Goal: Transaction & Acquisition: Purchase product/service

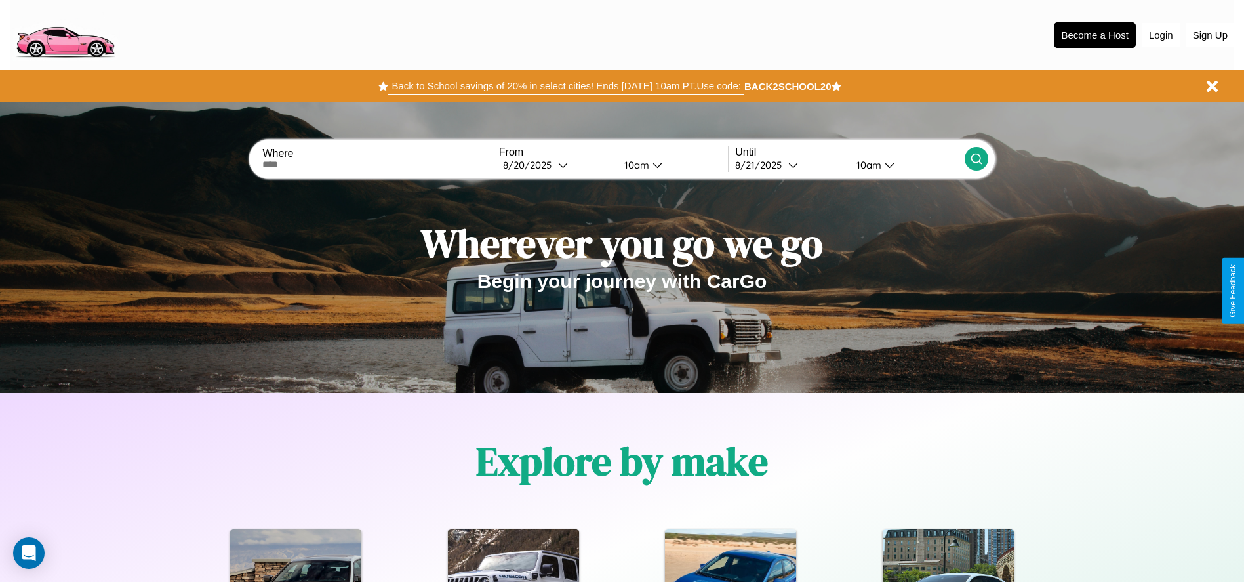
click at [566, 86] on button "Back to School savings of 20% in select cities! Ends 9/1 at 10am PT. Use code:" at bounding box center [565, 86] width 355 height 18
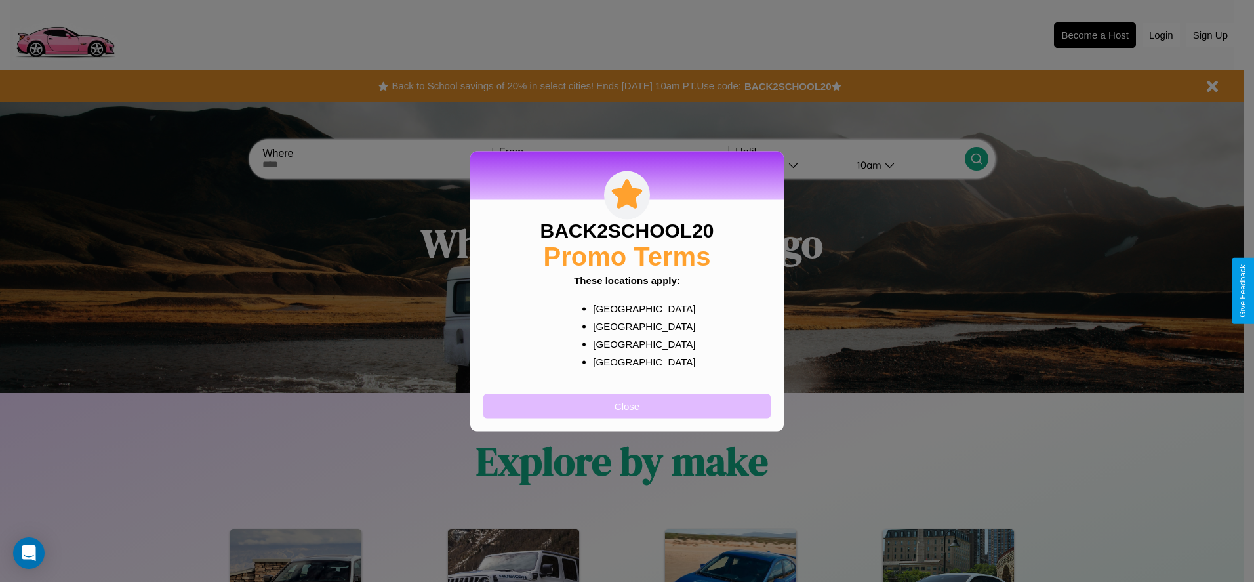
click at [627, 405] on button "Close" at bounding box center [626, 405] width 287 height 24
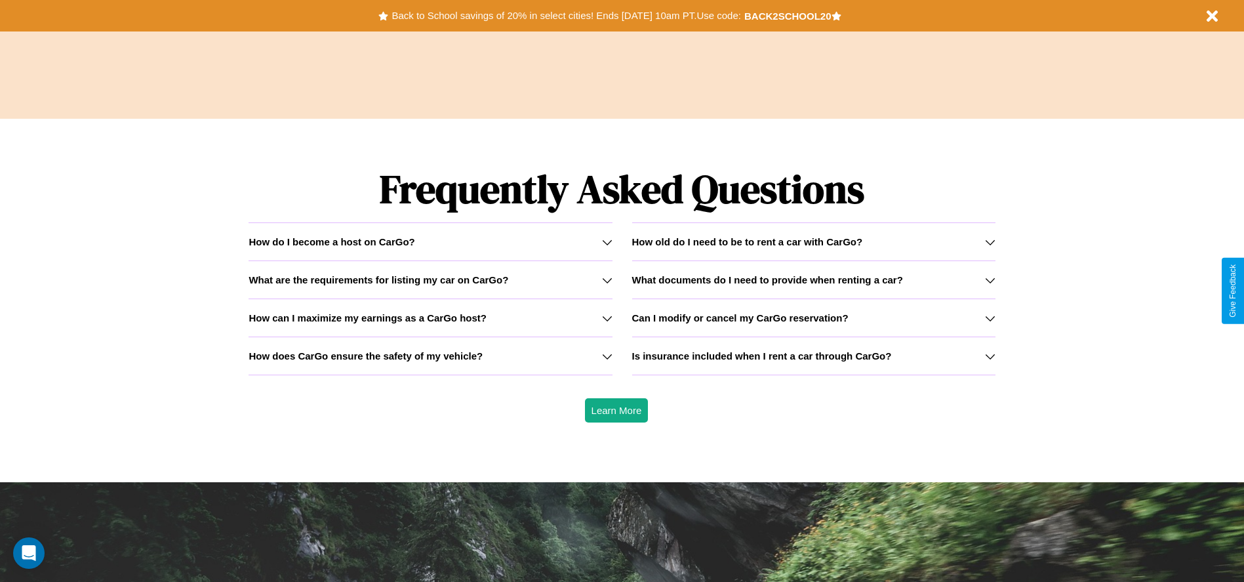
scroll to position [1881, 0]
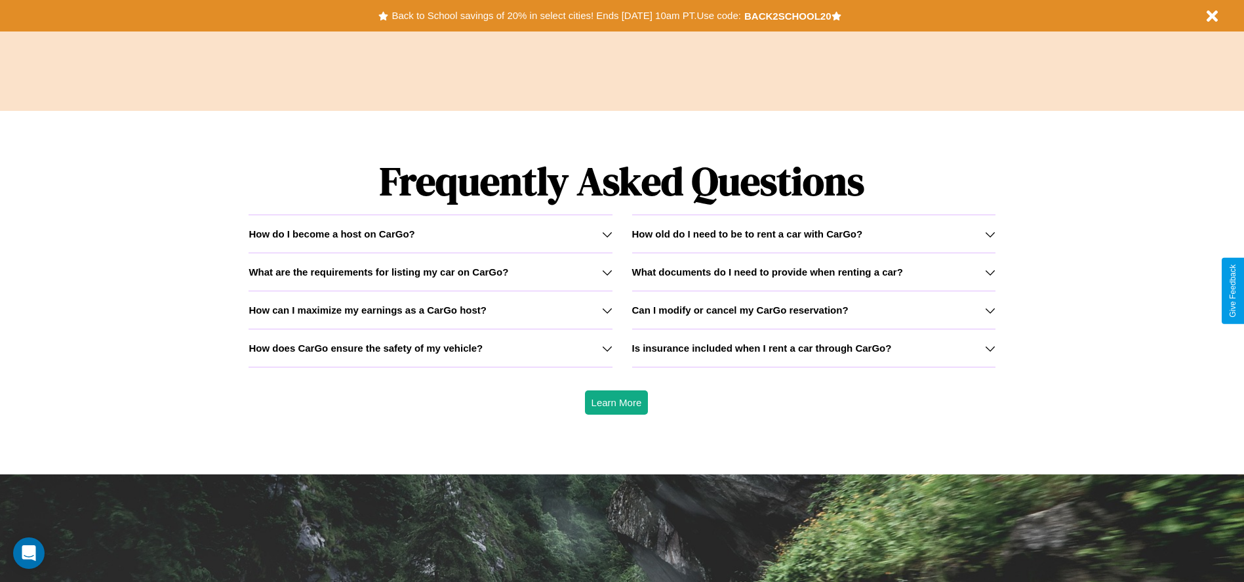
click at [813, 347] on h3 "Is insurance included when I rent a car through CarGo?" at bounding box center [762, 347] width 260 height 11
click at [430, 233] on div "How do I become a host on CarGo?" at bounding box center [429, 233] width 363 height 11
click at [606, 233] on icon at bounding box center [607, 234] width 10 height 10
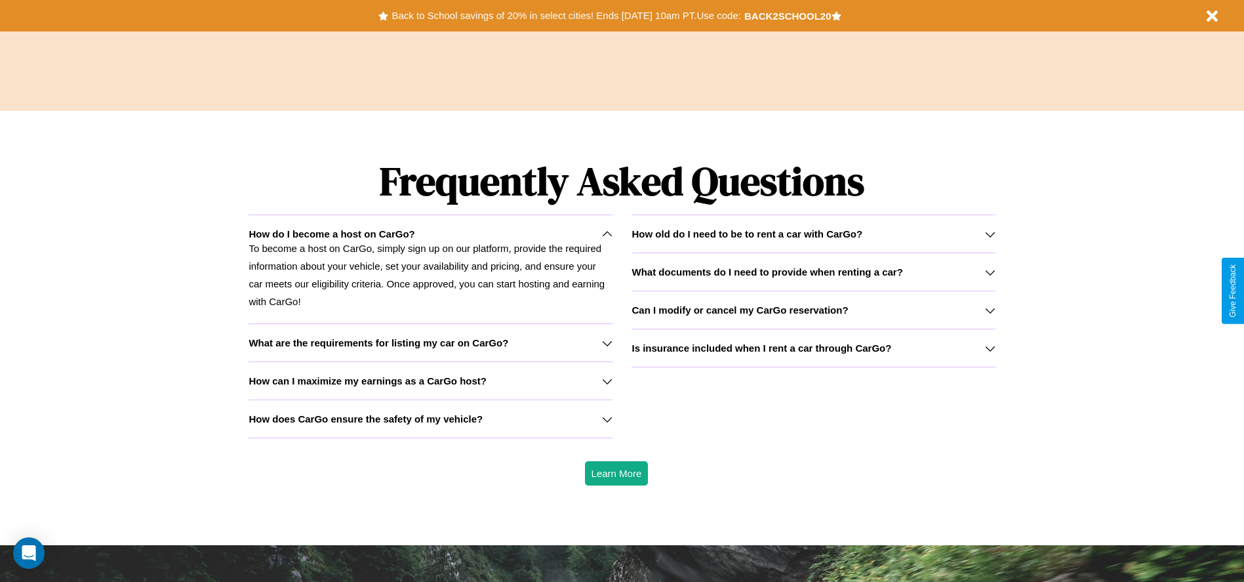
click at [989, 271] on icon at bounding box center [990, 272] width 10 height 10
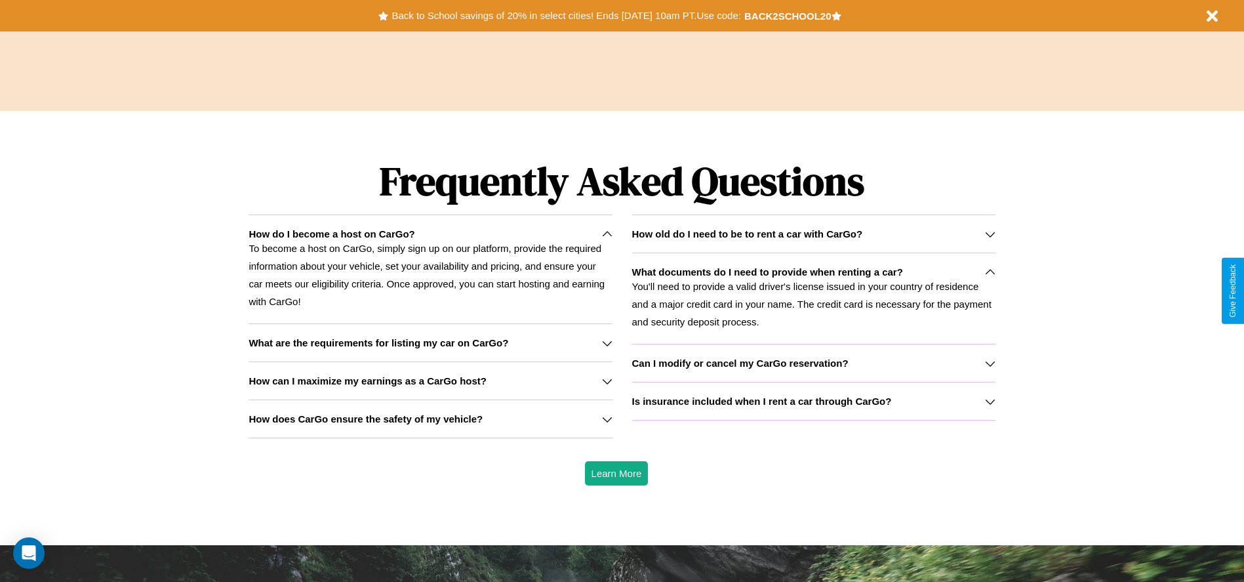
click at [813, 363] on h3 "Can I modify or cancel my CarGo reservation?" at bounding box center [740, 362] width 216 height 11
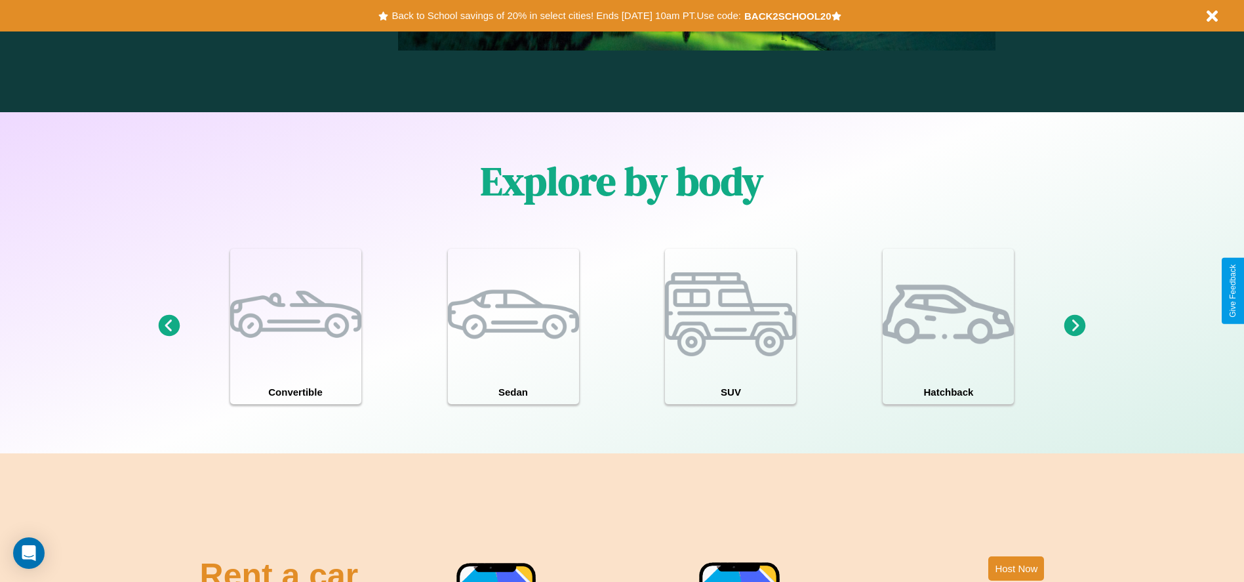
scroll to position [1144, 0]
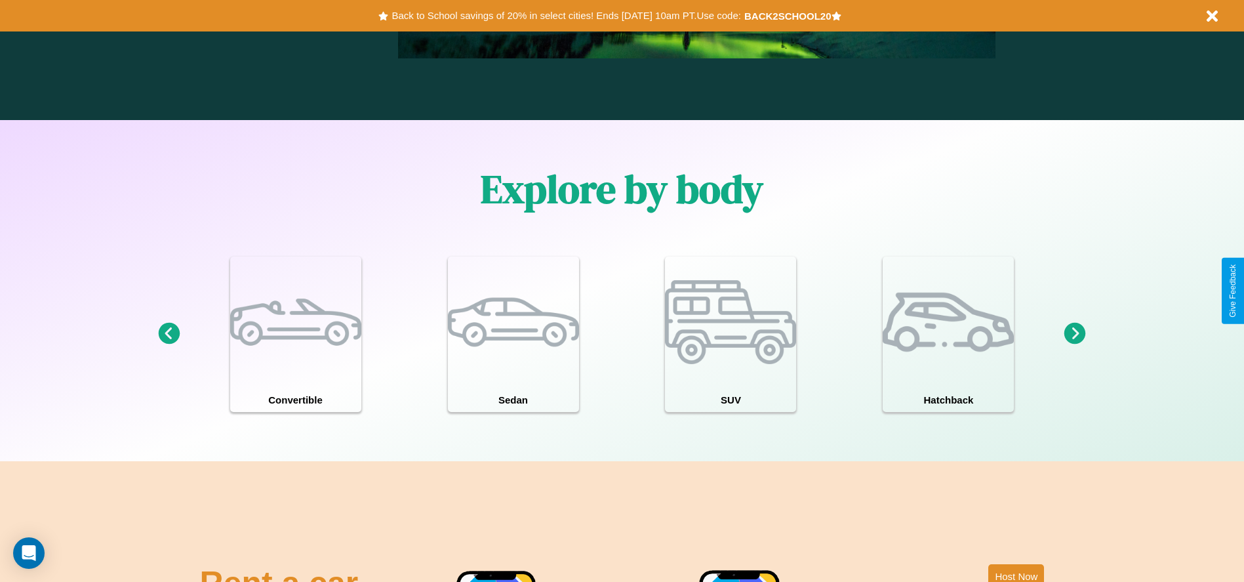
click at [1075, 334] on icon at bounding box center [1075, 334] width 22 height 22
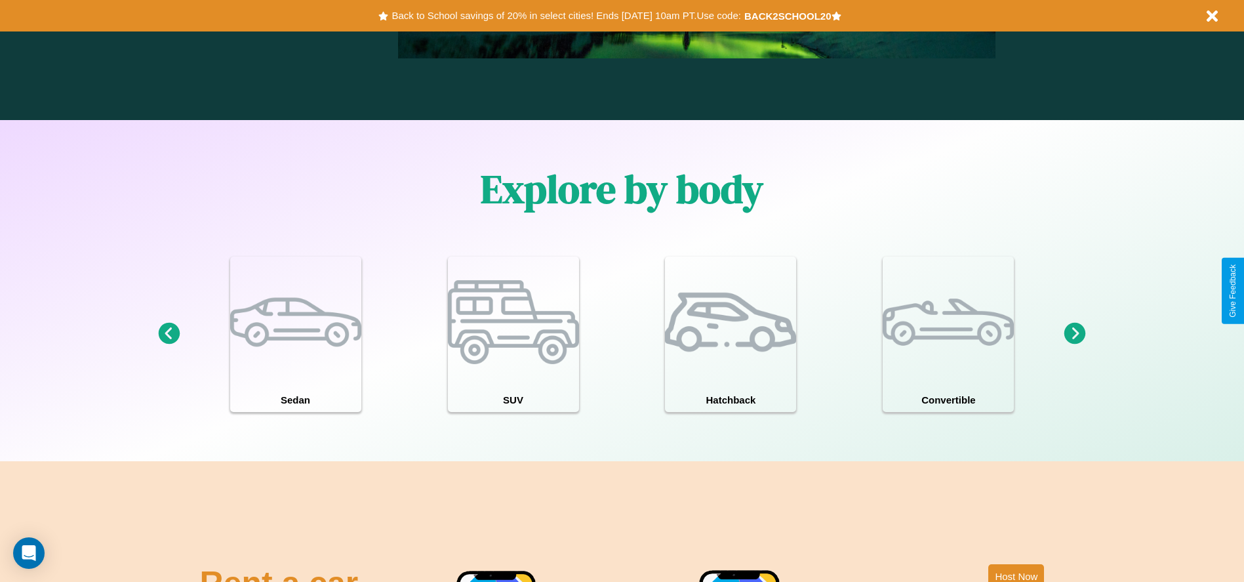
click at [168, 334] on icon at bounding box center [169, 334] width 22 height 22
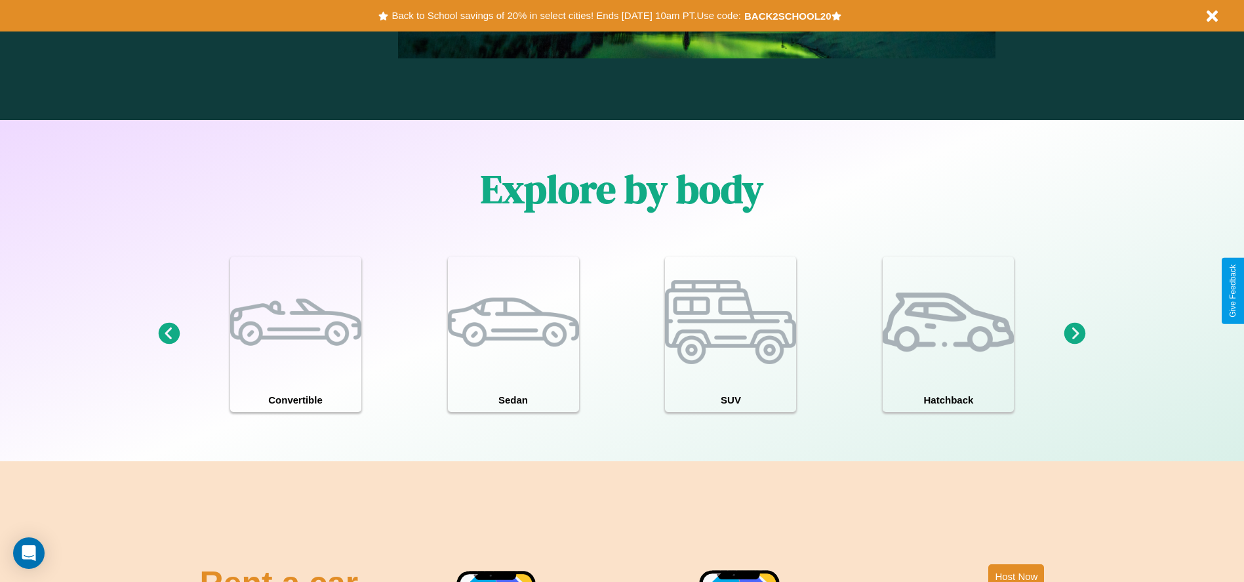
click at [1075, 334] on icon at bounding box center [1075, 334] width 22 height 22
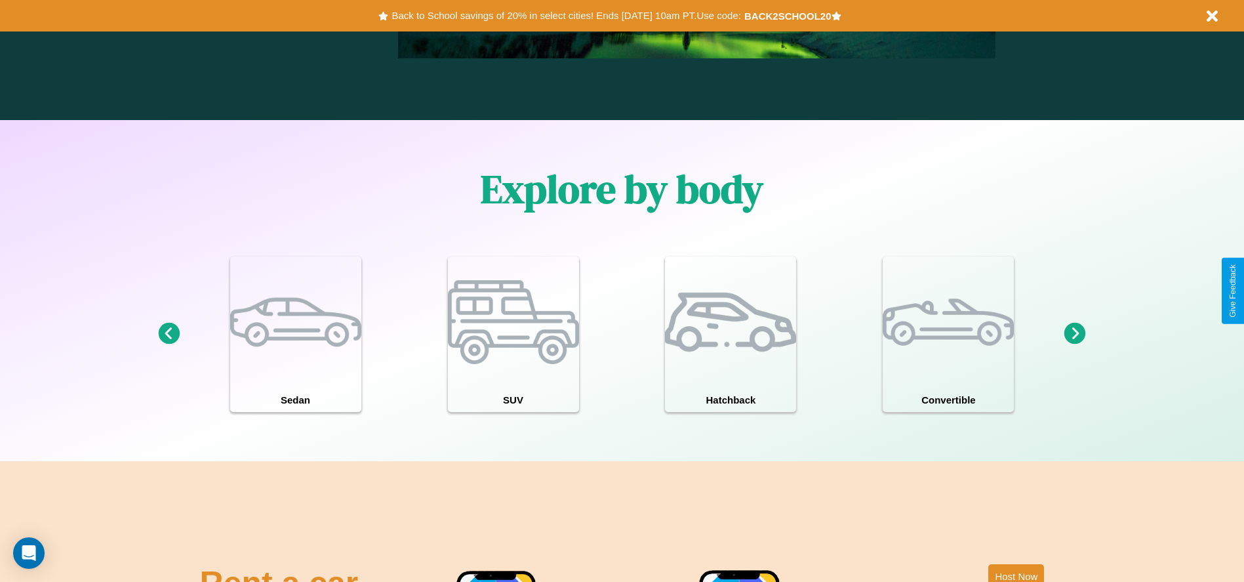
click at [1075, 334] on icon at bounding box center [1075, 334] width 22 height 22
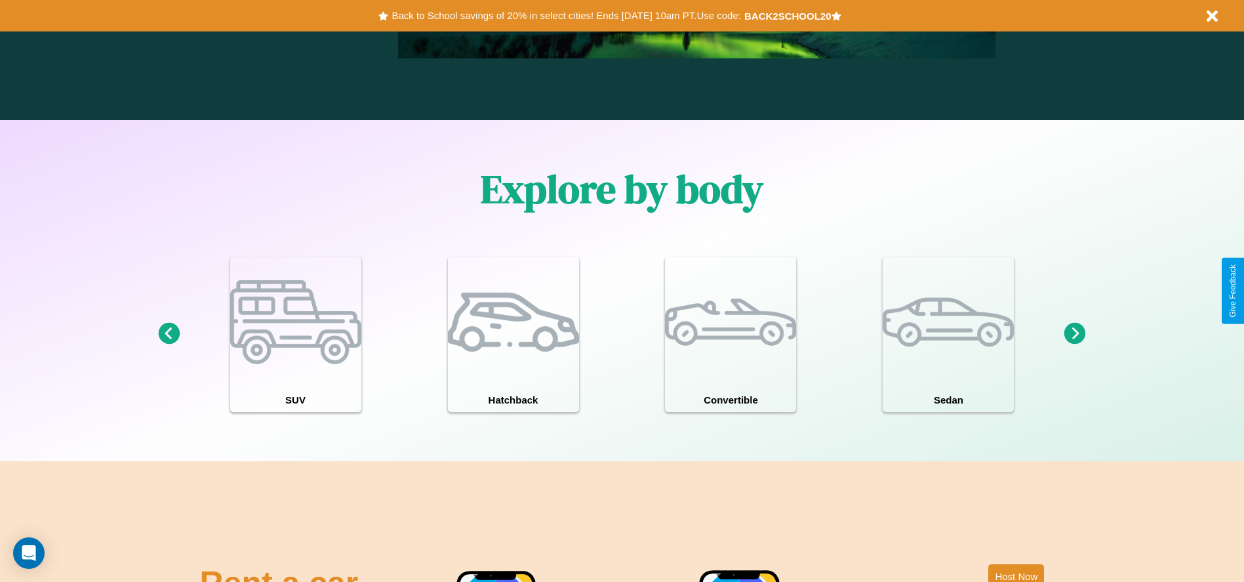
click at [1075, 334] on icon at bounding box center [1075, 334] width 22 height 22
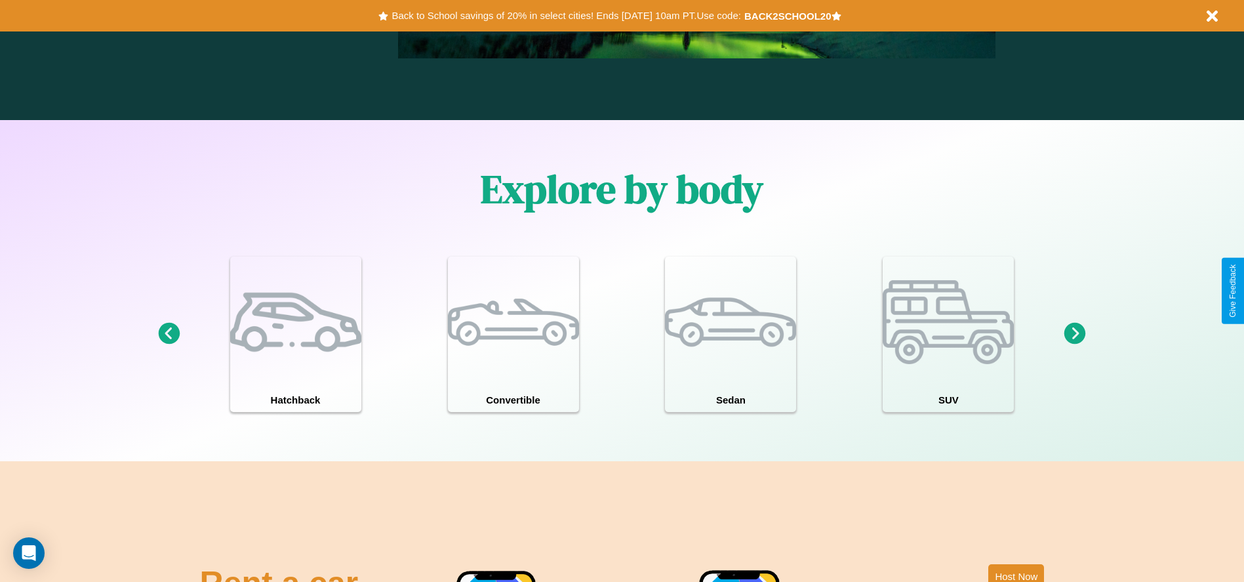
click at [168, 334] on icon at bounding box center [169, 334] width 22 height 22
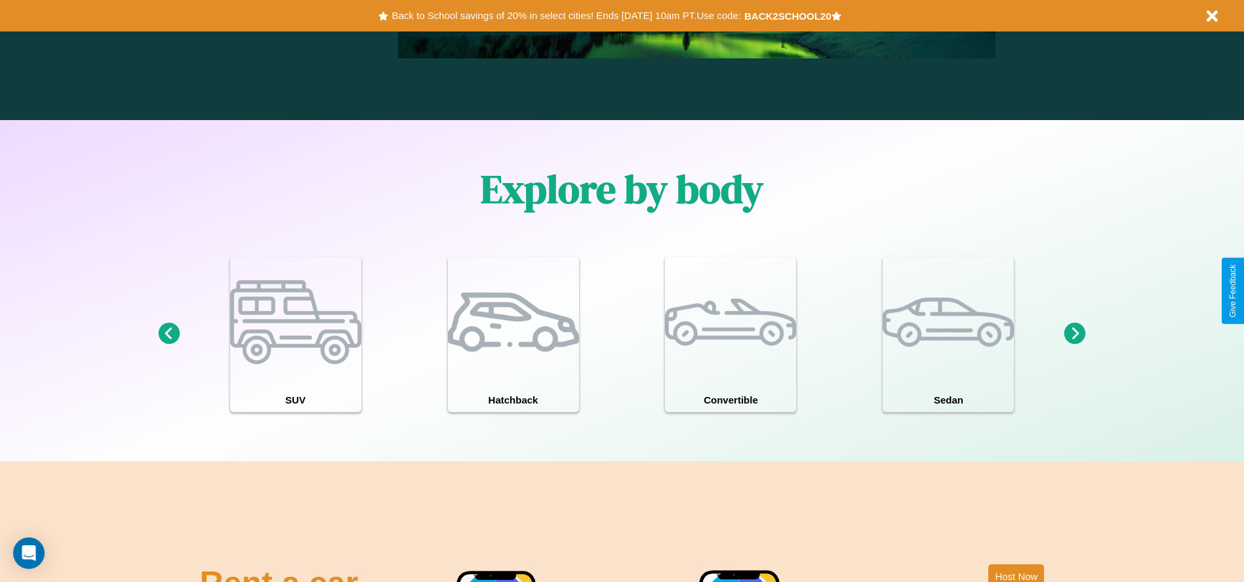
click at [1075, 334] on icon at bounding box center [1075, 334] width 22 height 22
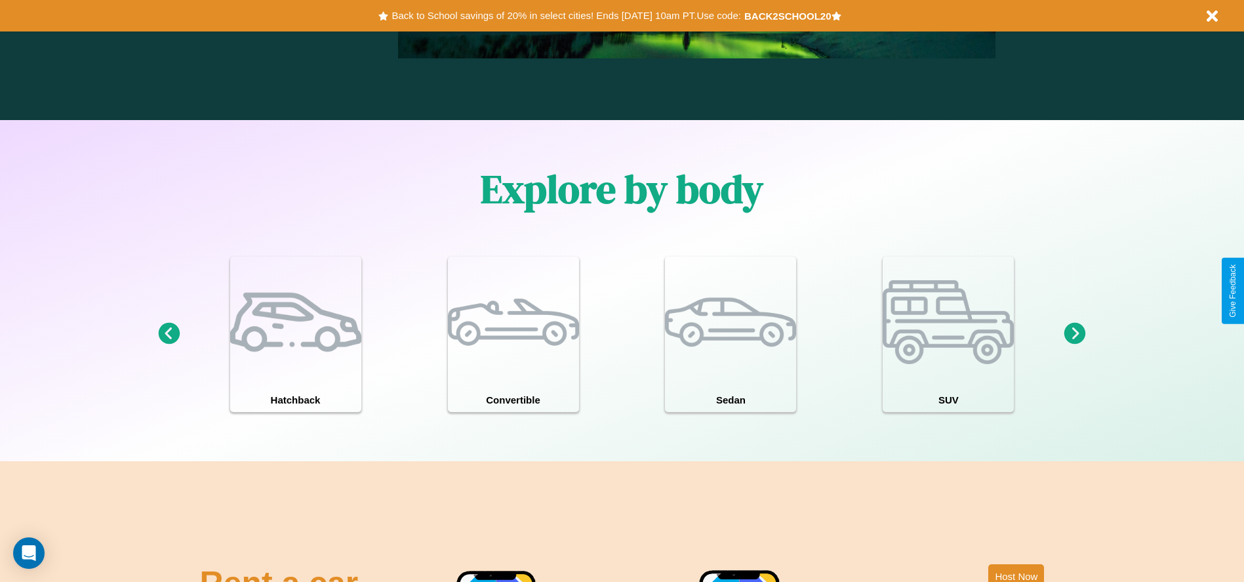
click at [168, 334] on icon at bounding box center [169, 334] width 22 height 22
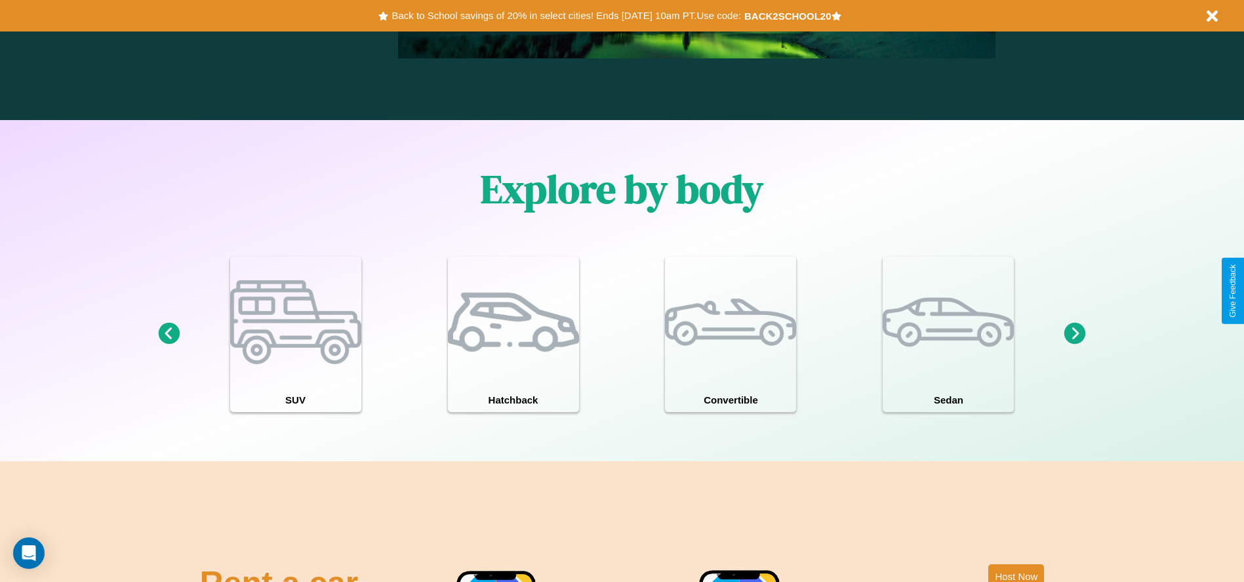
click at [1075, 334] on icon at bounding box center [1075, 334] width 22 height 22
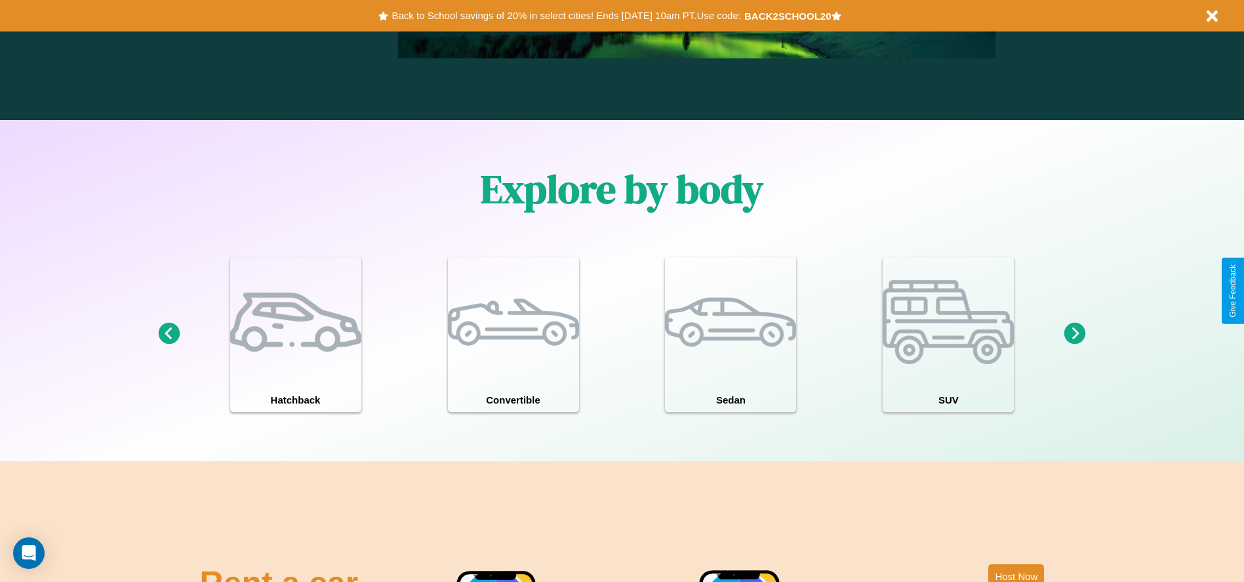
click at [1075, 334] on icon at bounding box center [1075, 334] width 22 height 22
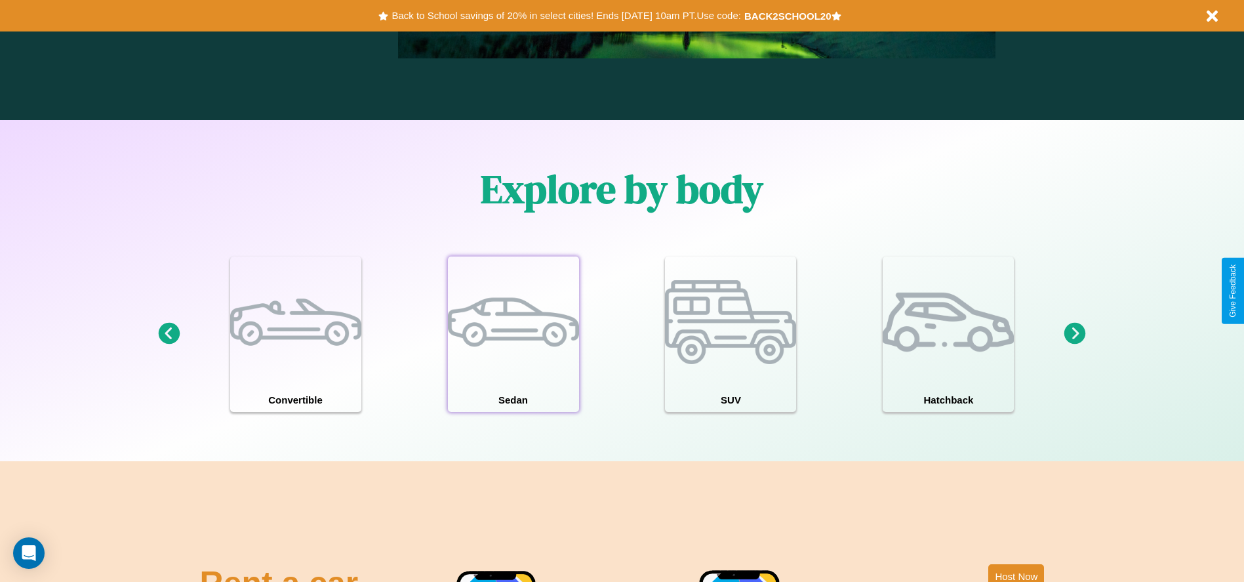
click at [513, 334] on div at bounding box center [513, 321] width 131 height 131
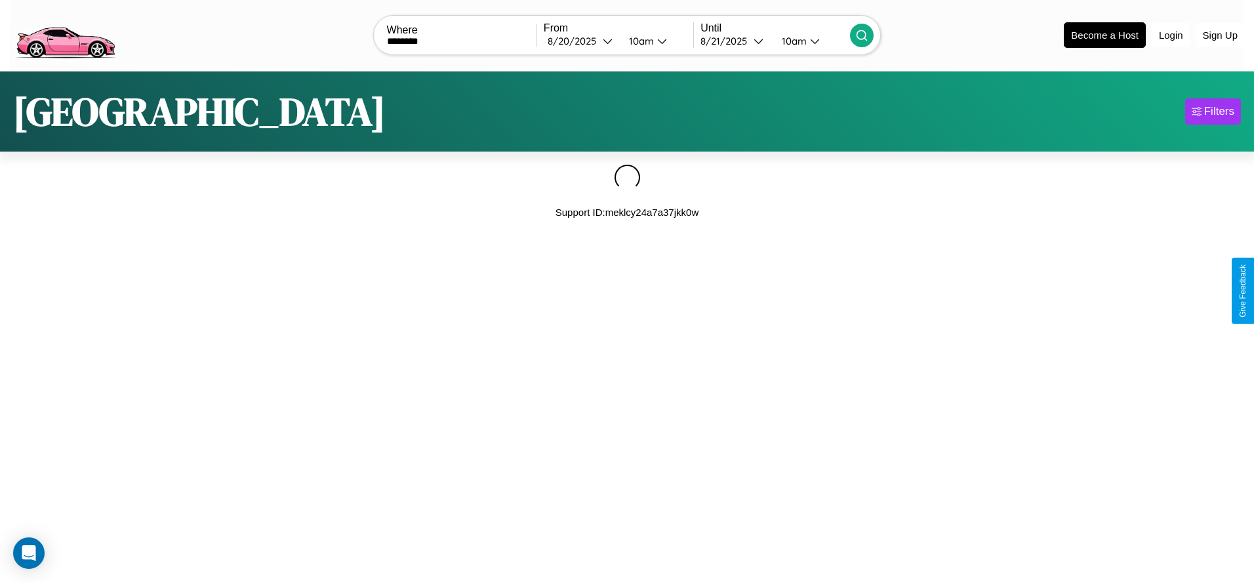
type input "********"
click at [861, 35] on icon at bounding box center [861, 35] width 13 height 13
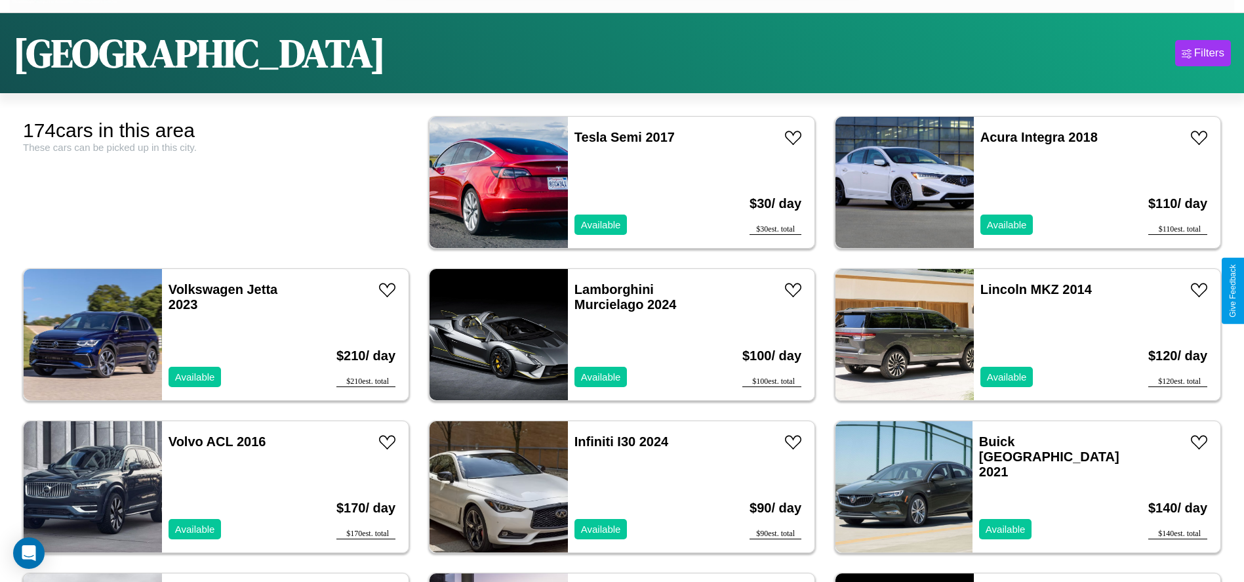
scroll to position [81, 0]
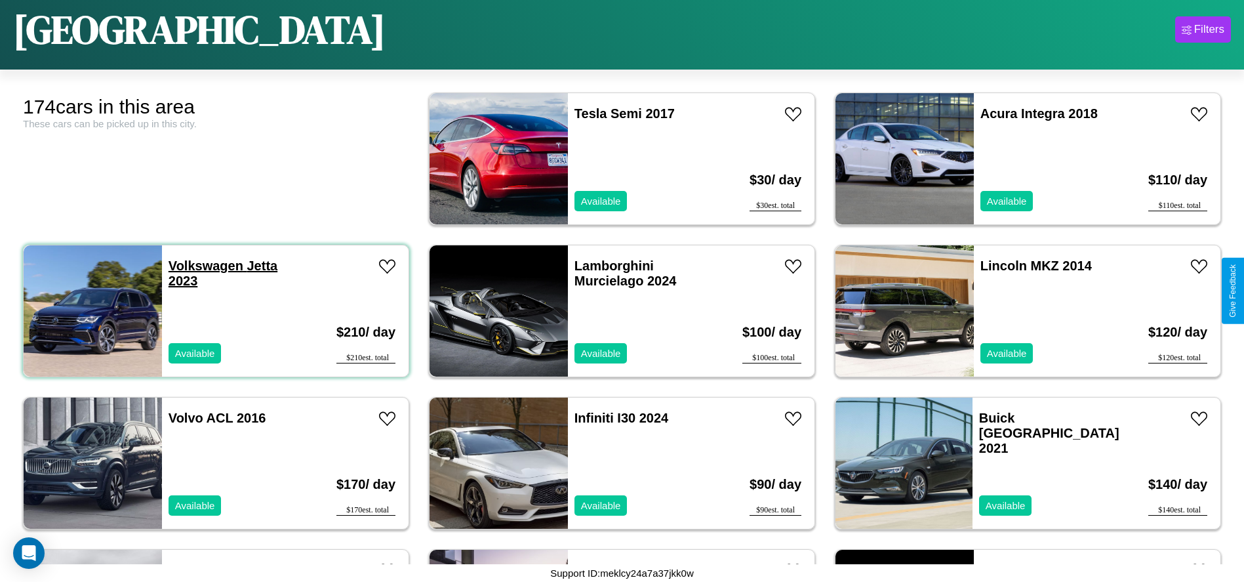
click at [204, 266] on link "Volkswagen Jetta 2023" at bounding box center [222, 273] width 109 height 30
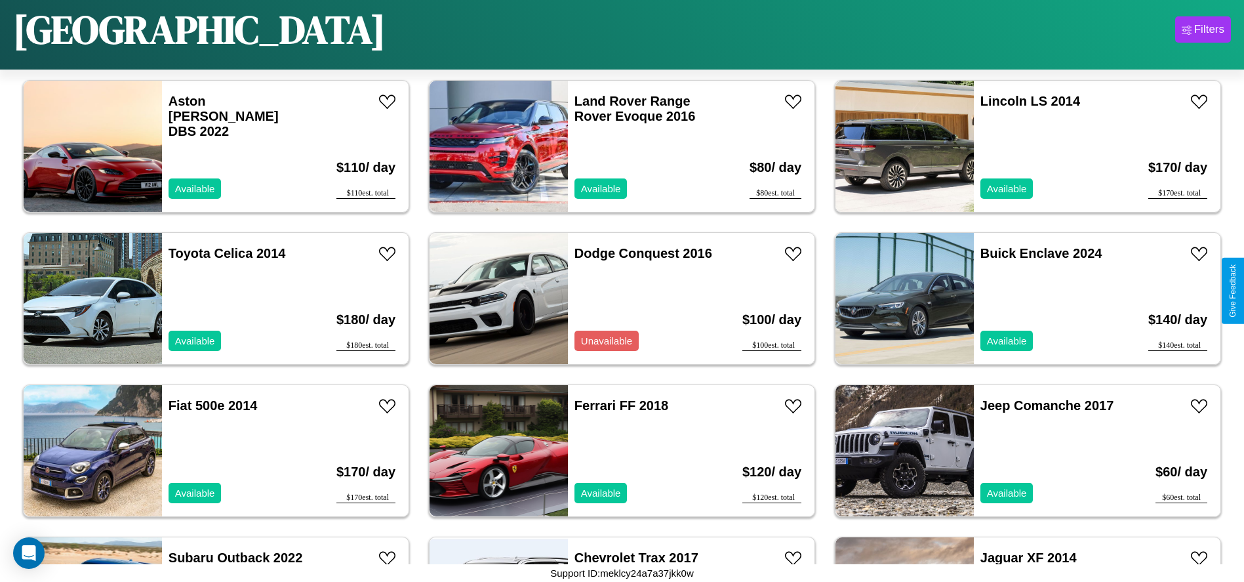
scroll to position [8055, 0]
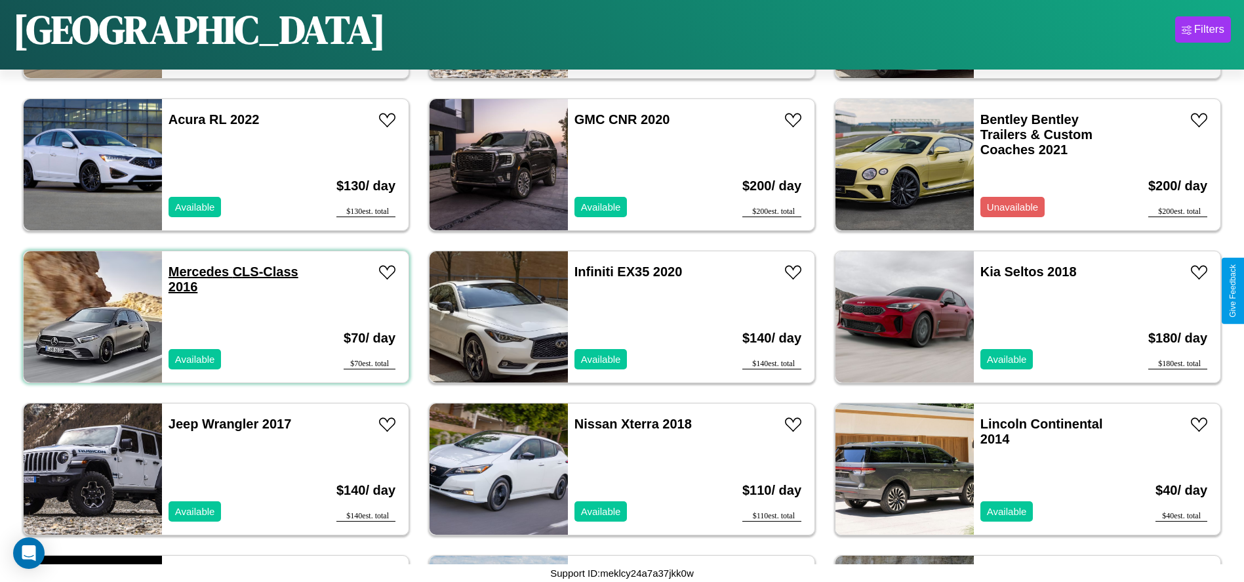
click at [197, 271] on link "Mercedes CLS-Class 2016" at bounding box center [233, 279] width 130 height 30
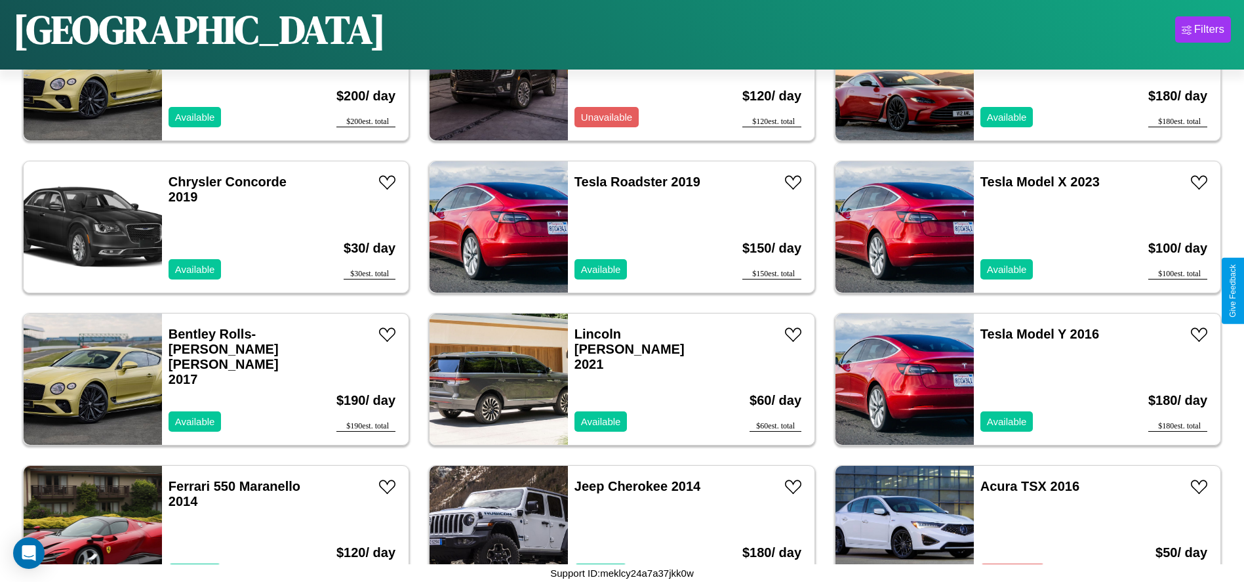
scroll to position [6534, 0]
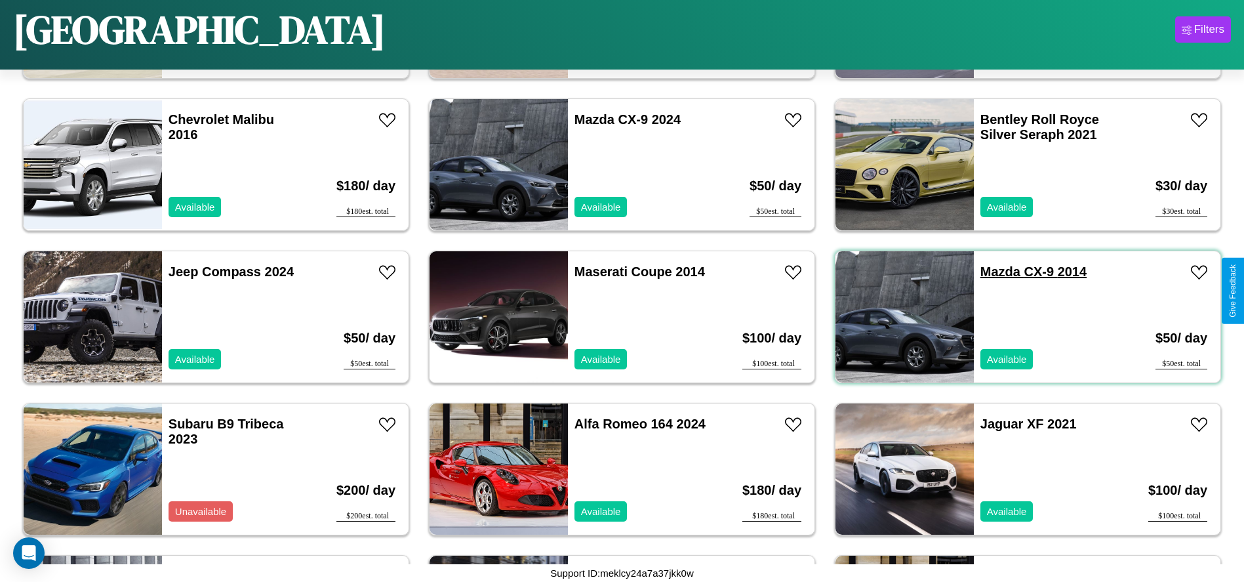
click at [992, 271] on link "Mazda CX-9 2014" at bounding box center [1033, 271] width 106 height 14
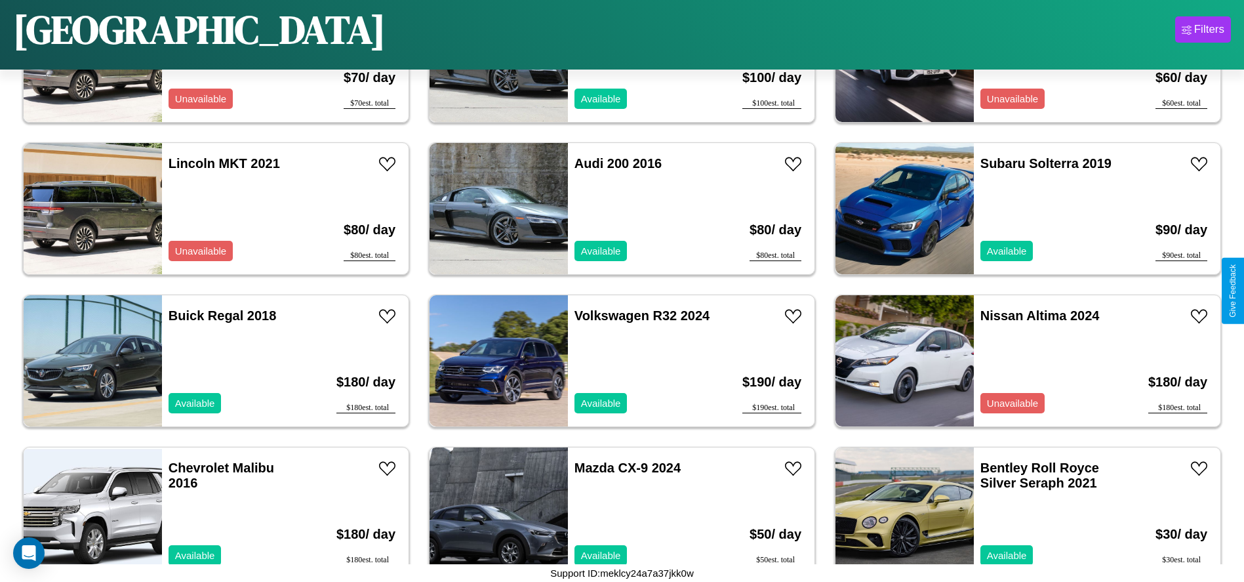
scroll to position [1819, 0]
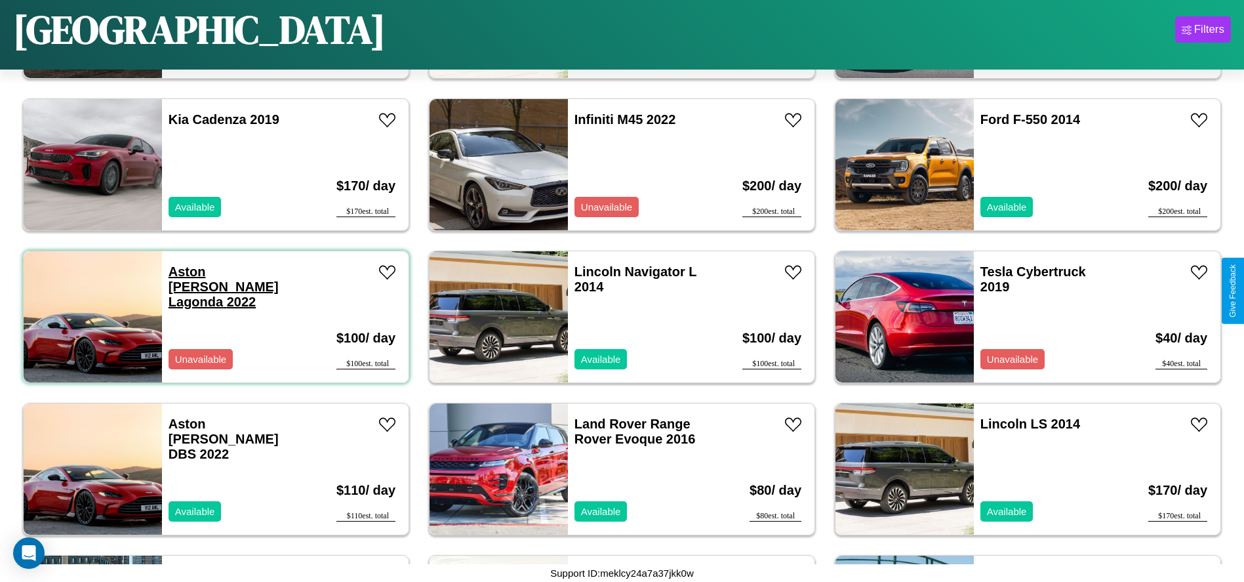
click at [207, 271] on link "Aston Martin Lagonda 2022" at bounding box center [223, 286] width 110 height 45
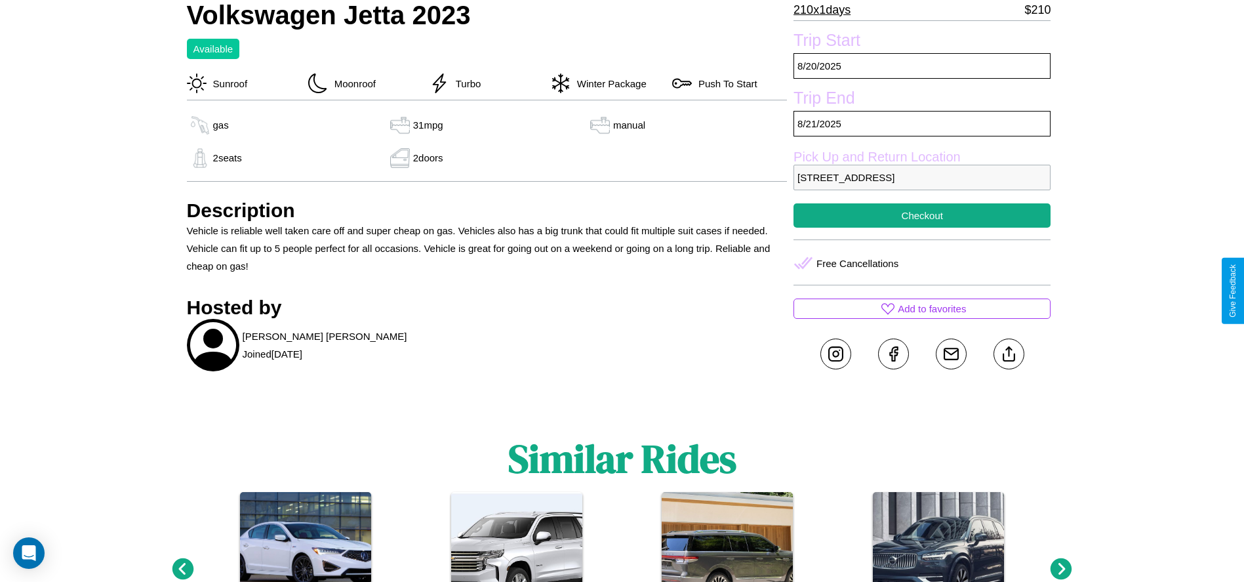
scroll to position [432, 0]
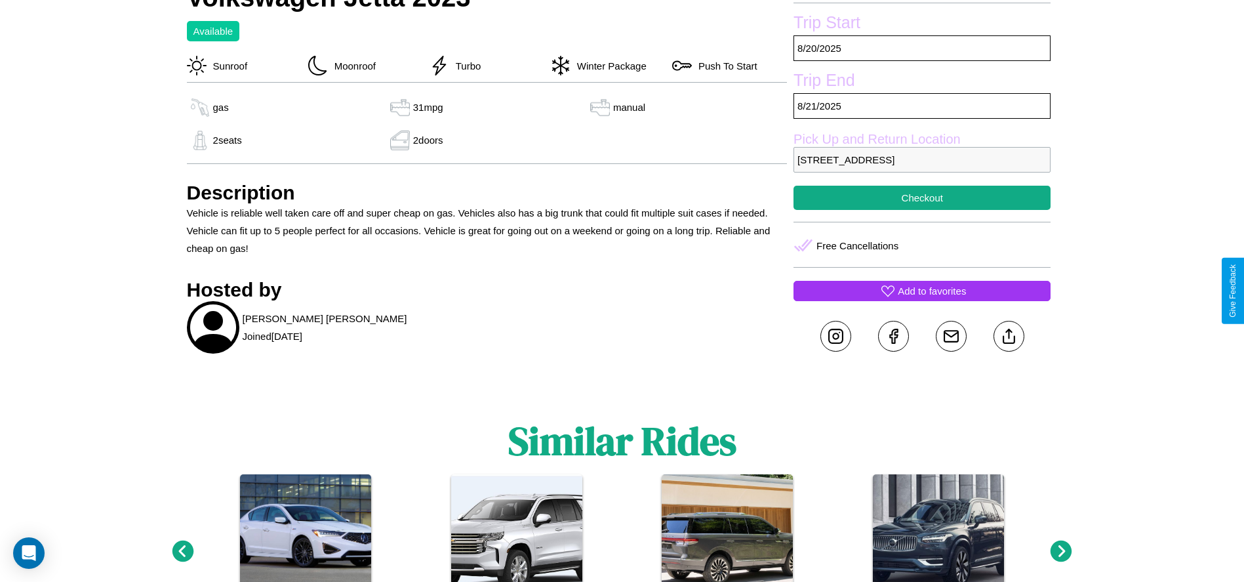
click at [922, 290] on p "Add to favorites" at bounding box center [932, 291] width 68 height 18
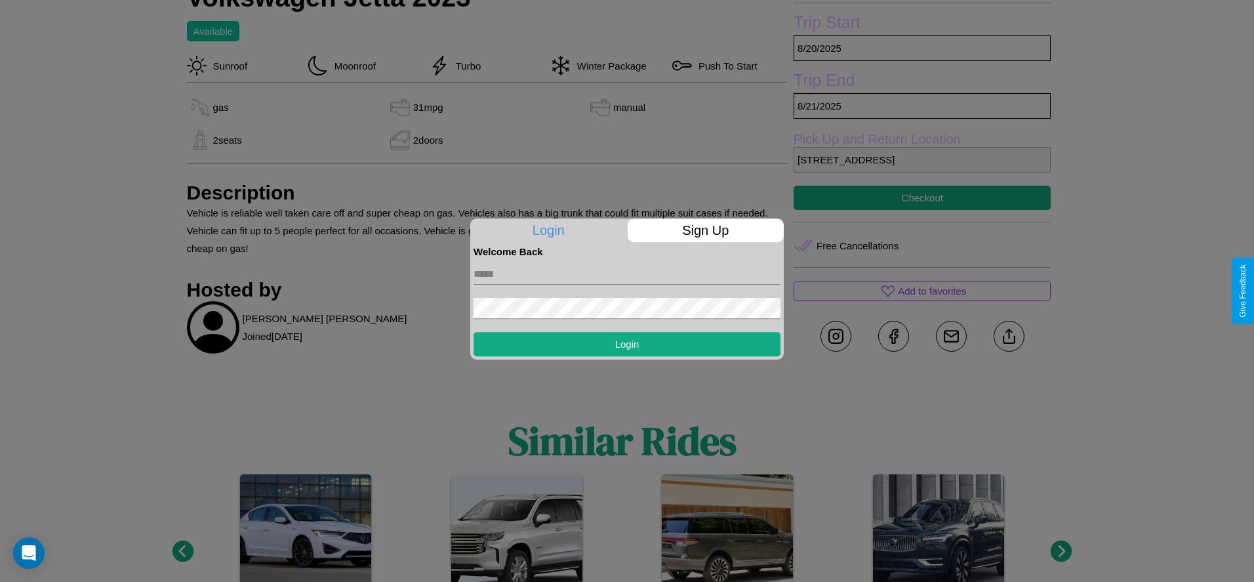
click at [627, 273] on input "text" at bounding box center [626, 274] width 307 height 21
type input "**********"
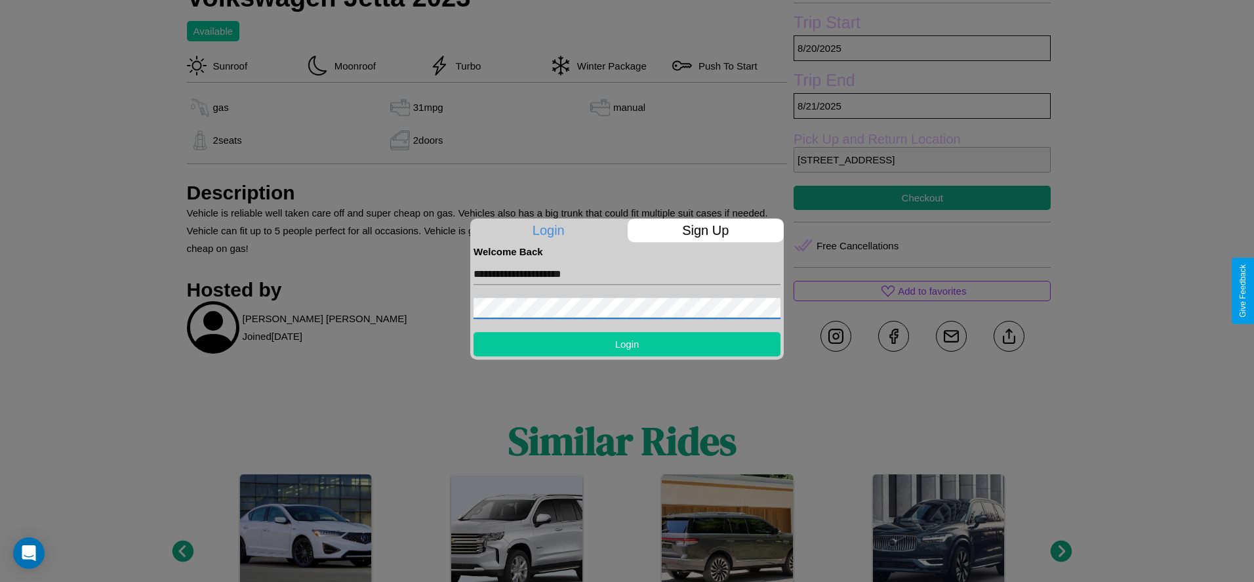
click at [627, 344] on button "Login" at bounding box center [626, 344] width 307 height 24
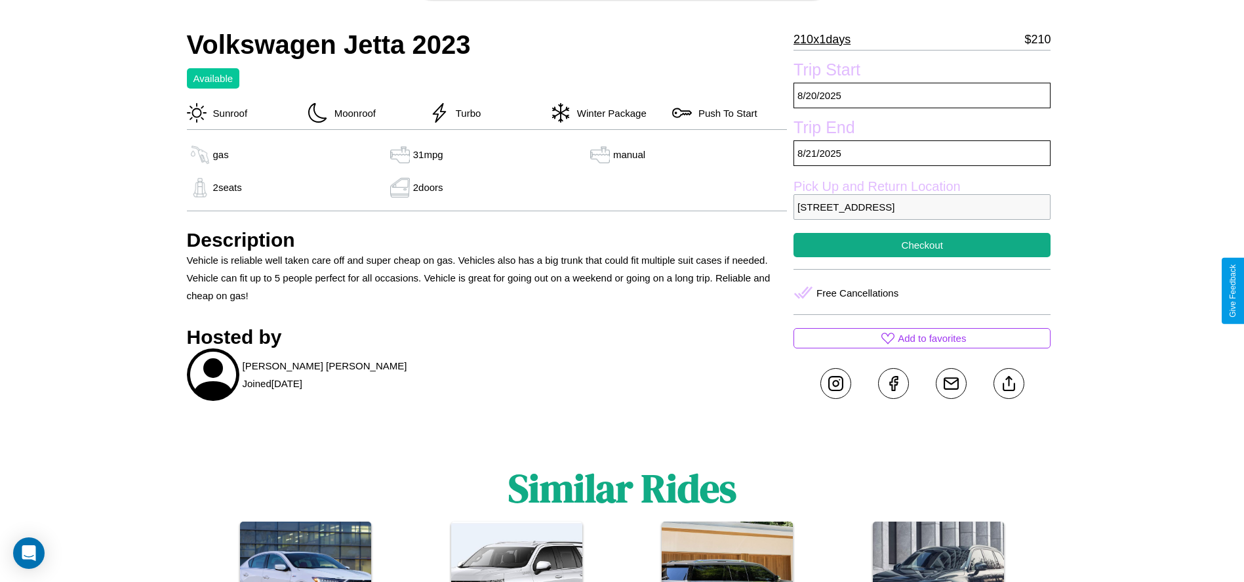
scroll to position [339, 0]
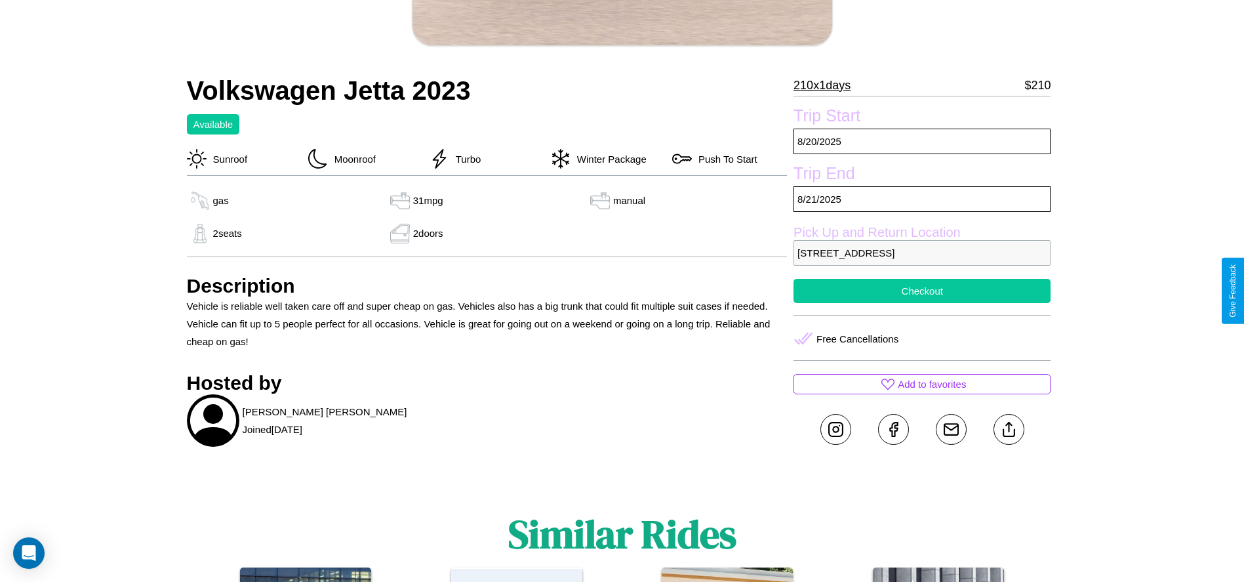
click at [922, 290] on button "Checkout" at bounding box center [921, 291] width 257 height 24
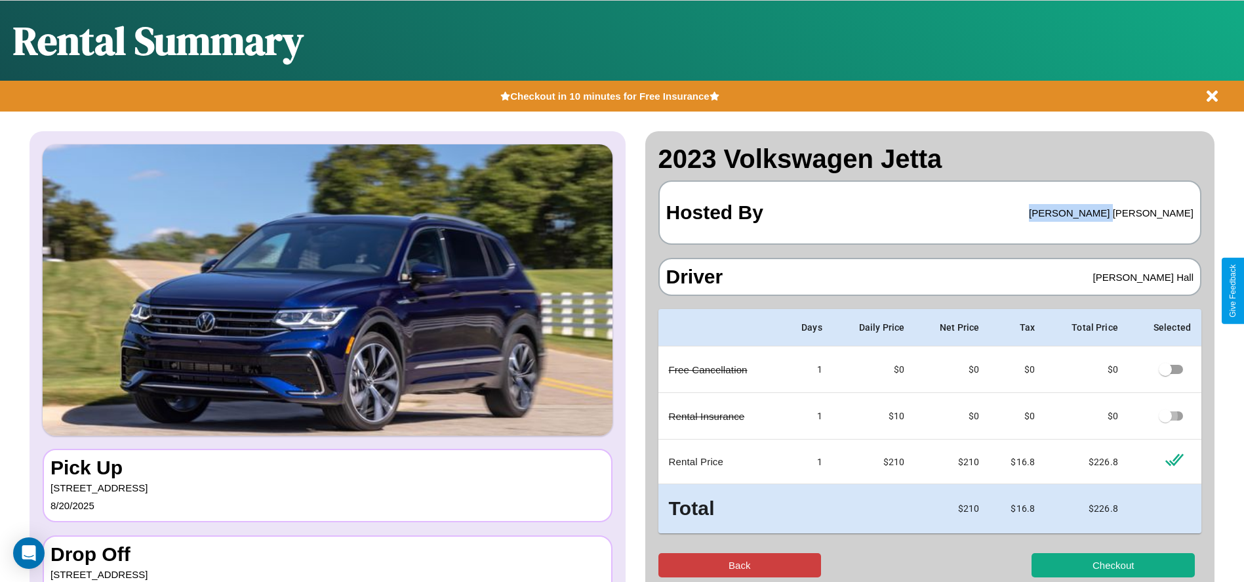
click at [739, 564] on button "Back" at bounding box center [739, 565] width 163 height 24
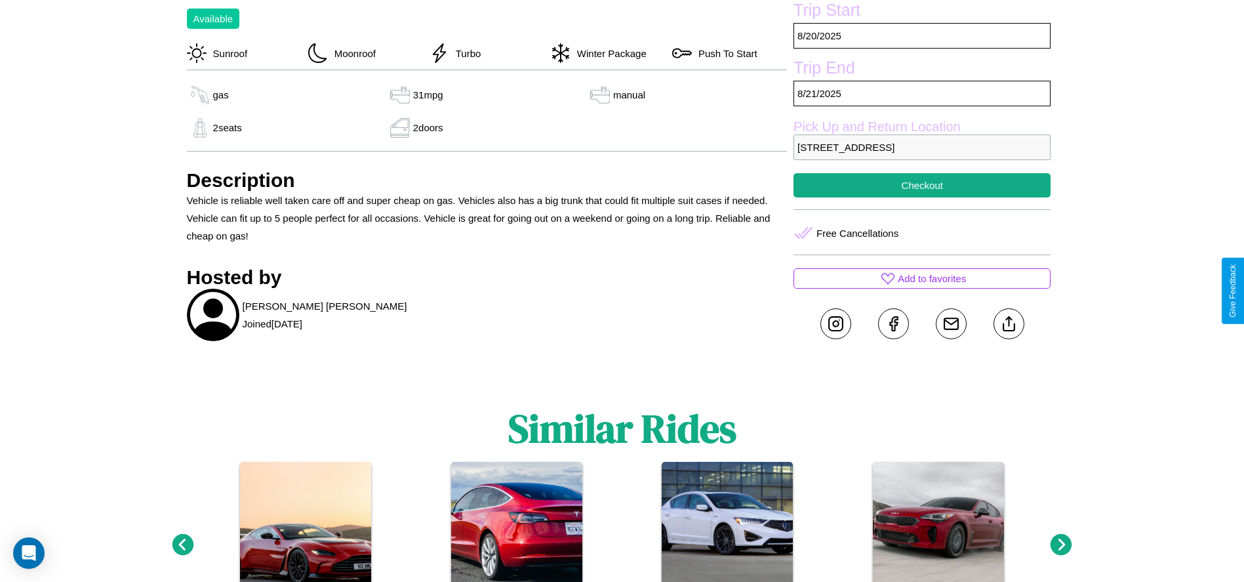
scroll to position [477, 0]
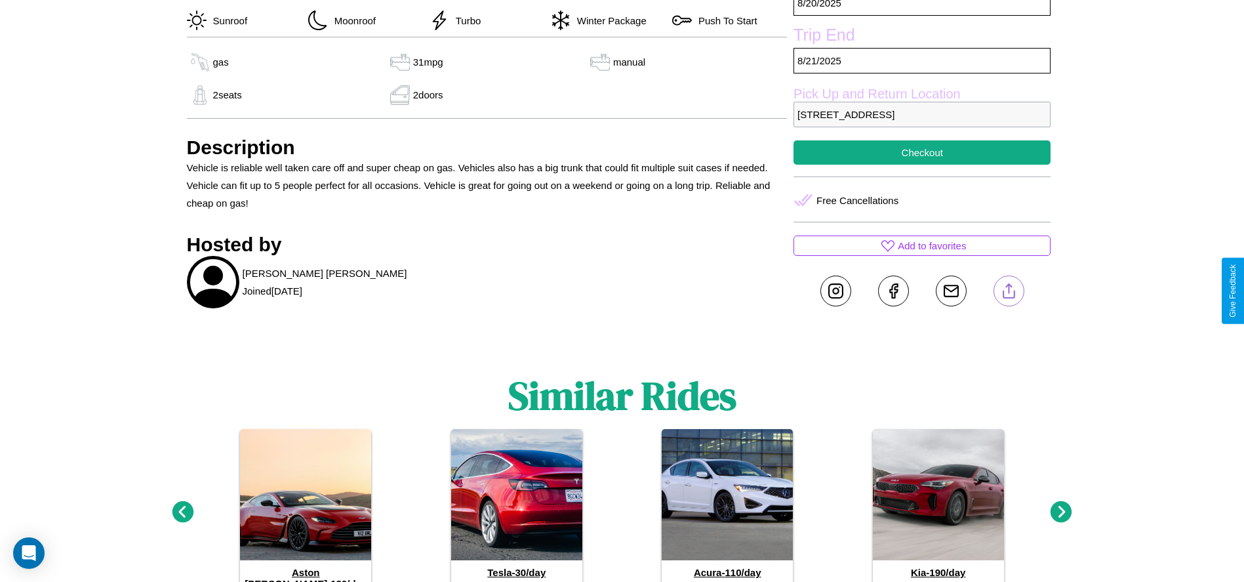
click at [1008, 290] on line at bounding box center [1008, 288] width 0 height 9
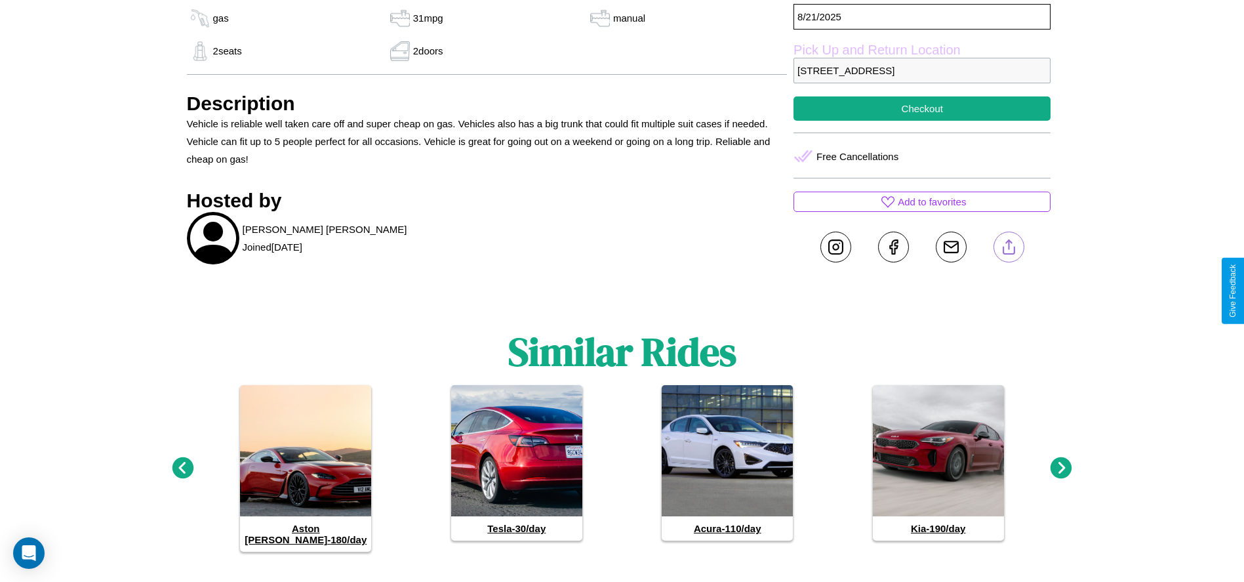
scroll to position [524, 0]
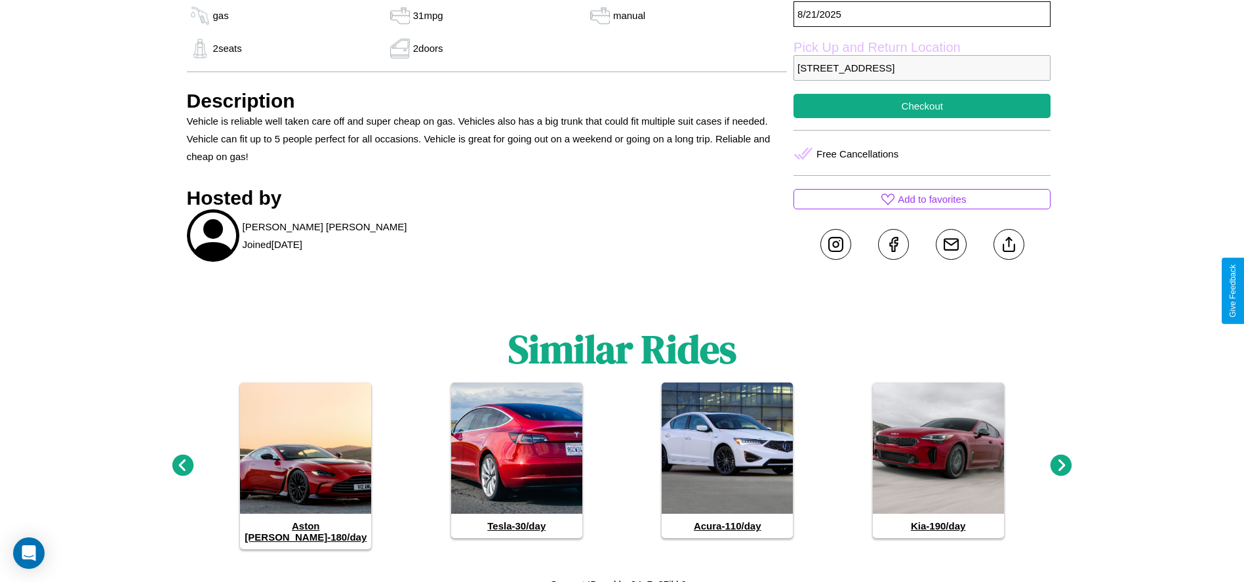
click at [1061, 460] on icon at bounding box center [1061, 465] width 22 height 22
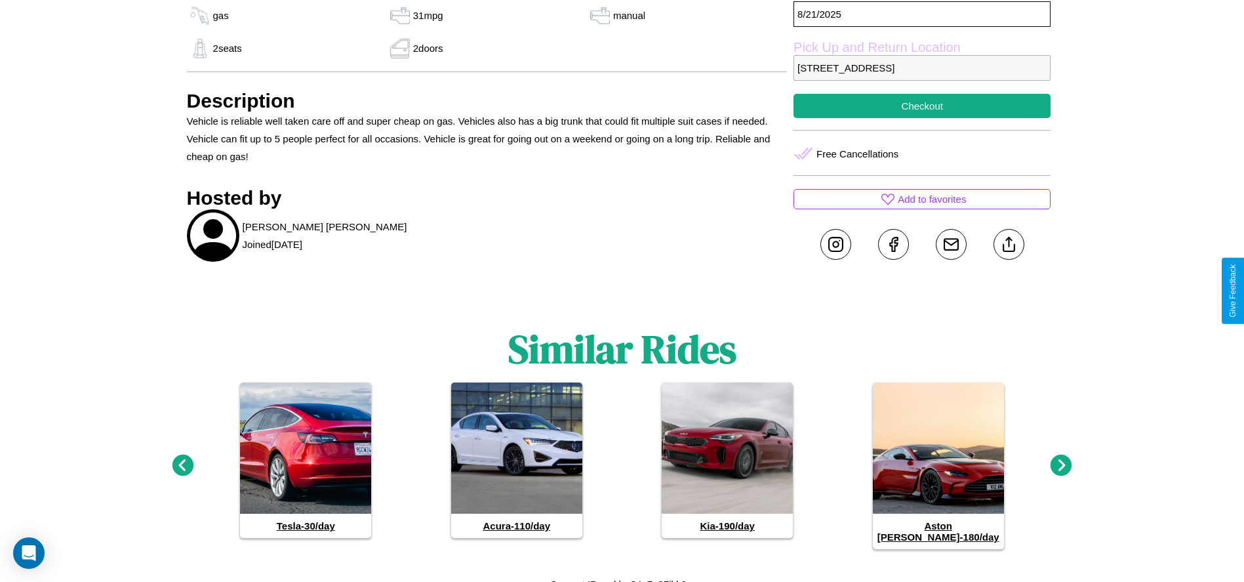
click at [182, 460] on icon at bounding box center [183, 465] width 22 height 22
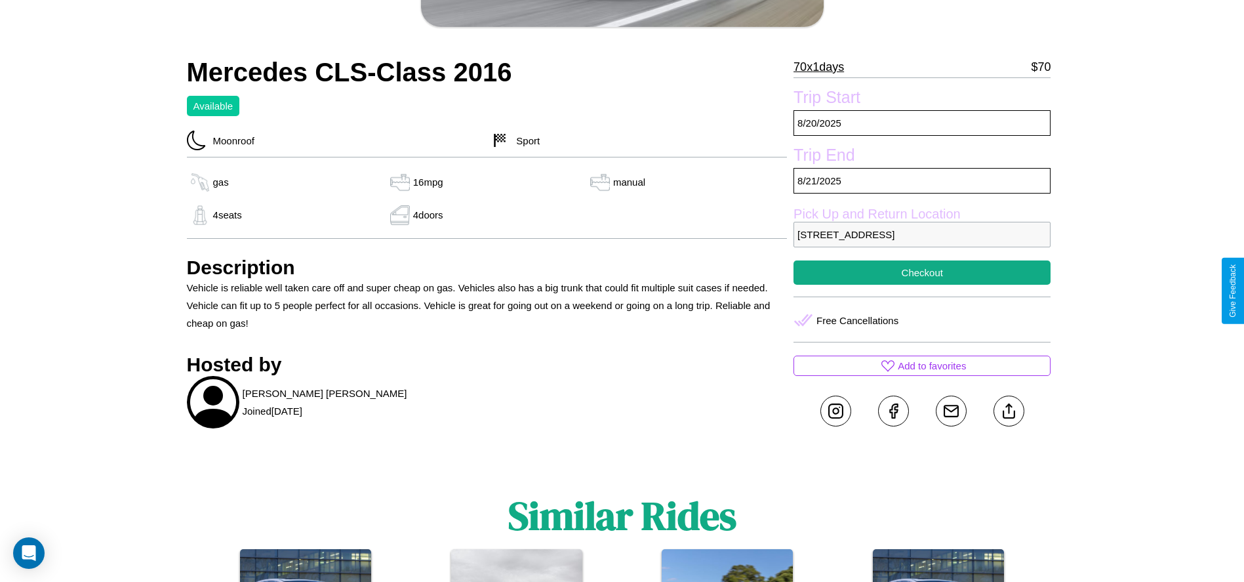
scroll to position [389, 0]
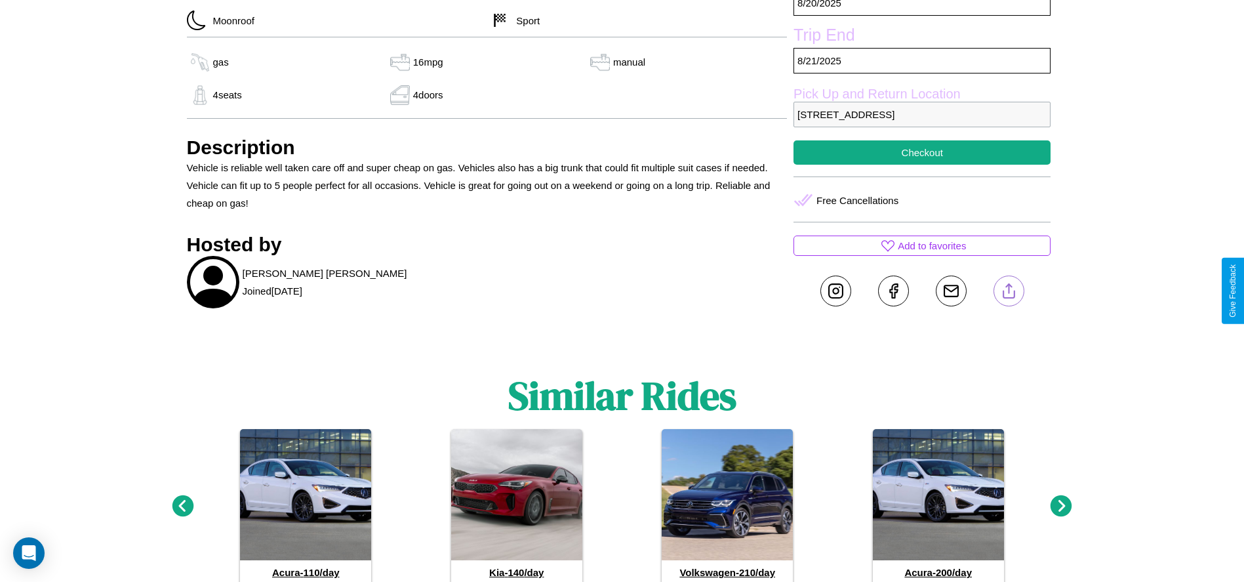
click at [1008, 290] on line at bounding box center [1008, 288] width 0 height 9
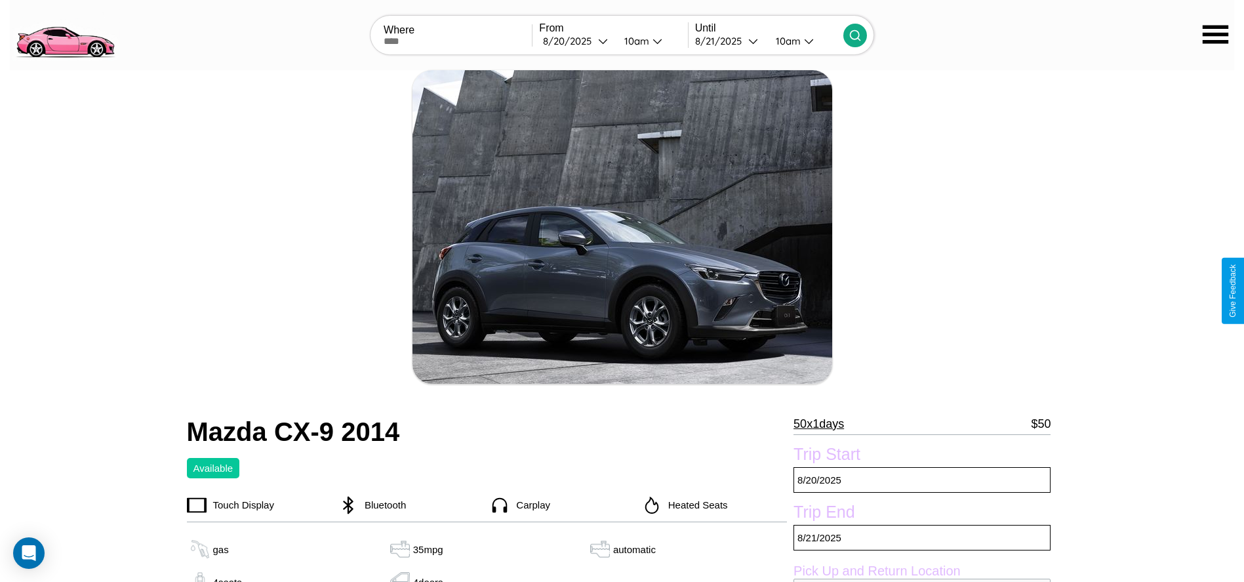
scroll to position [523, 0]
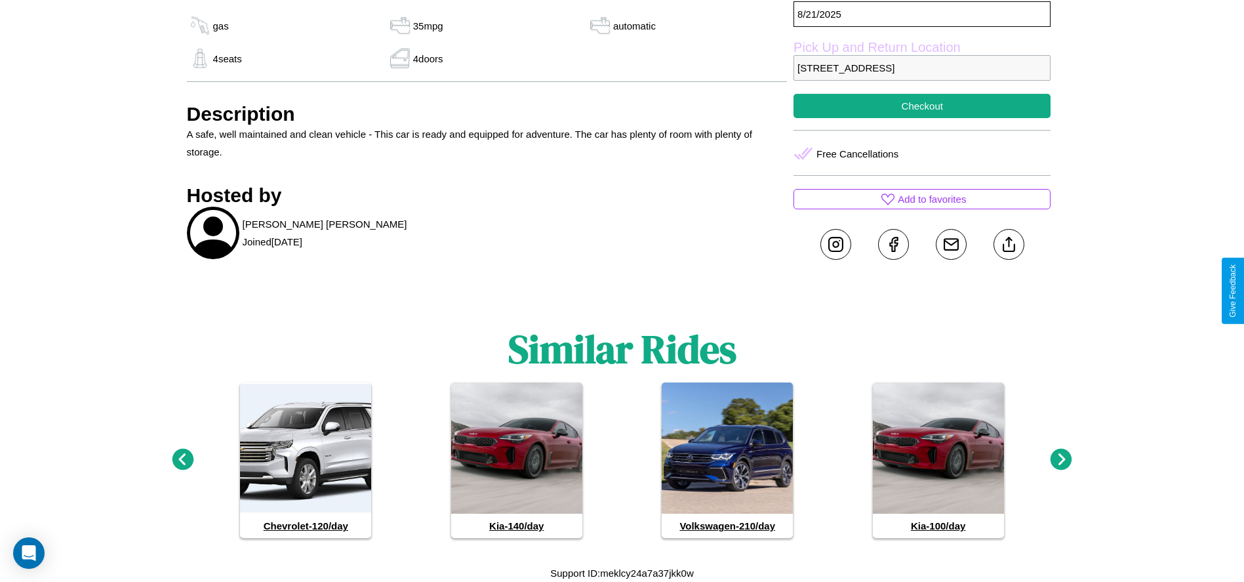
click at [182, 460] on icon at bounding box center [183, 459] width 22 height 22
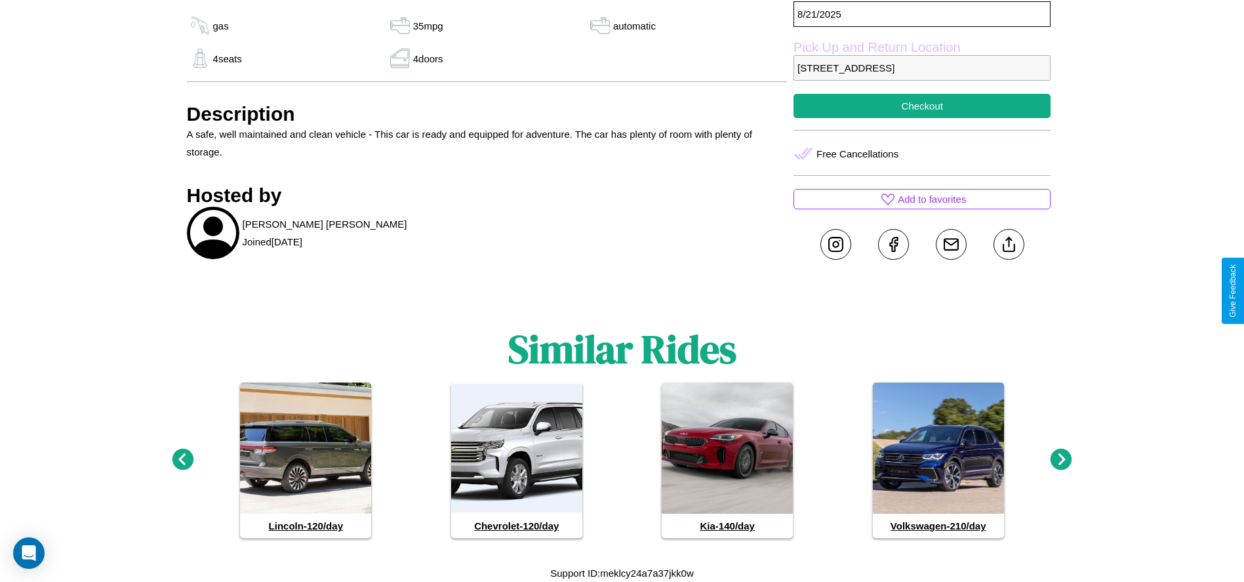
click at [182, 460] on icon at bounding box center [183, 459] width 22 height 22
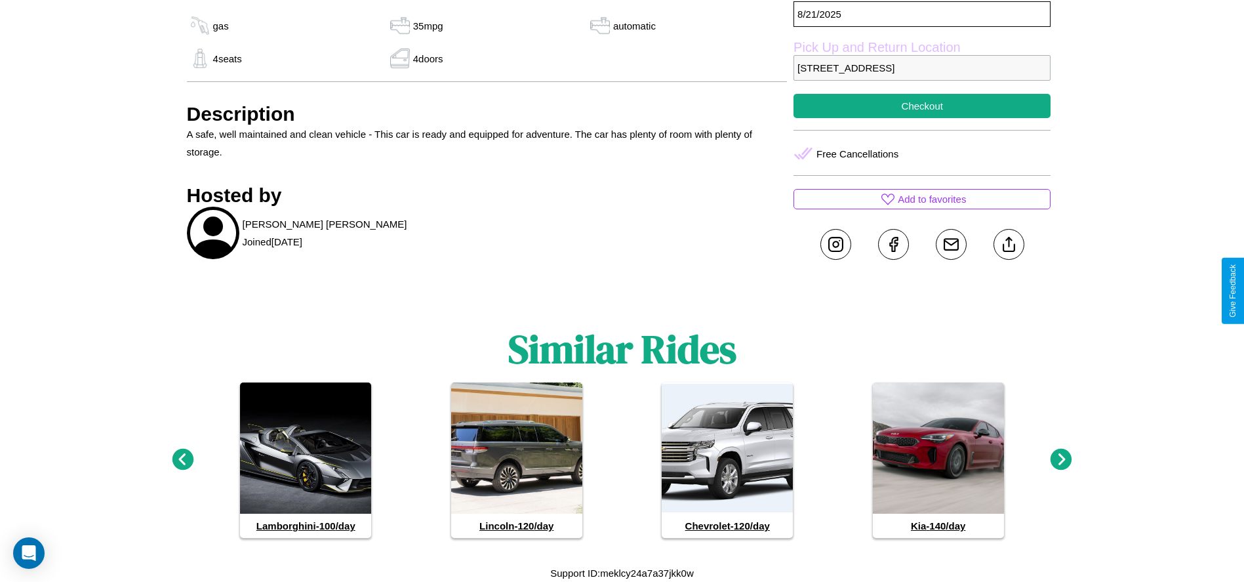
click at [182, 460] on icon at bounding box center [183, 459] width 22 height 22
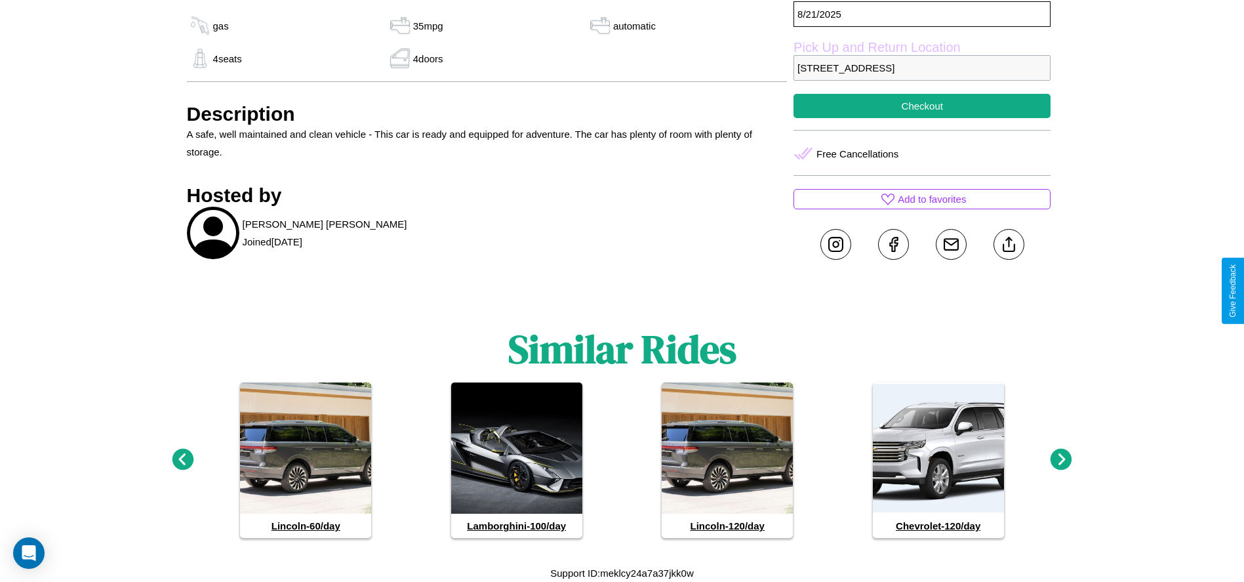
click at [182, 460] on icon at bounding box center [183, 459] width 22 height 22
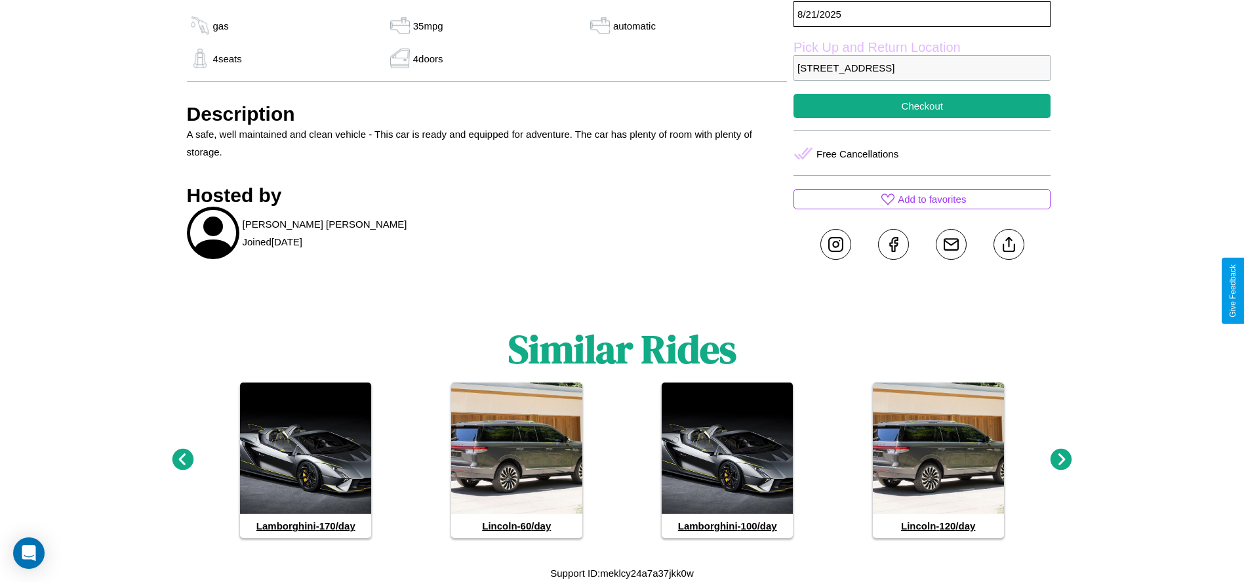
click at [1061, 460] on icon at bounding box center [1061, 459] width 22 height 22
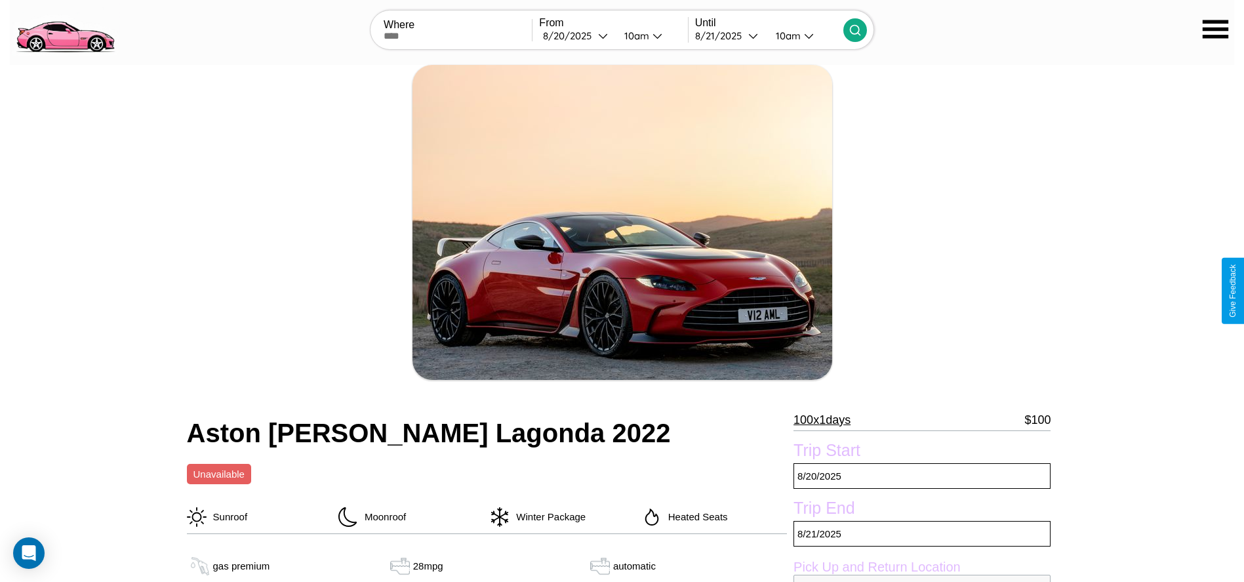
scroll to position [561, 0]
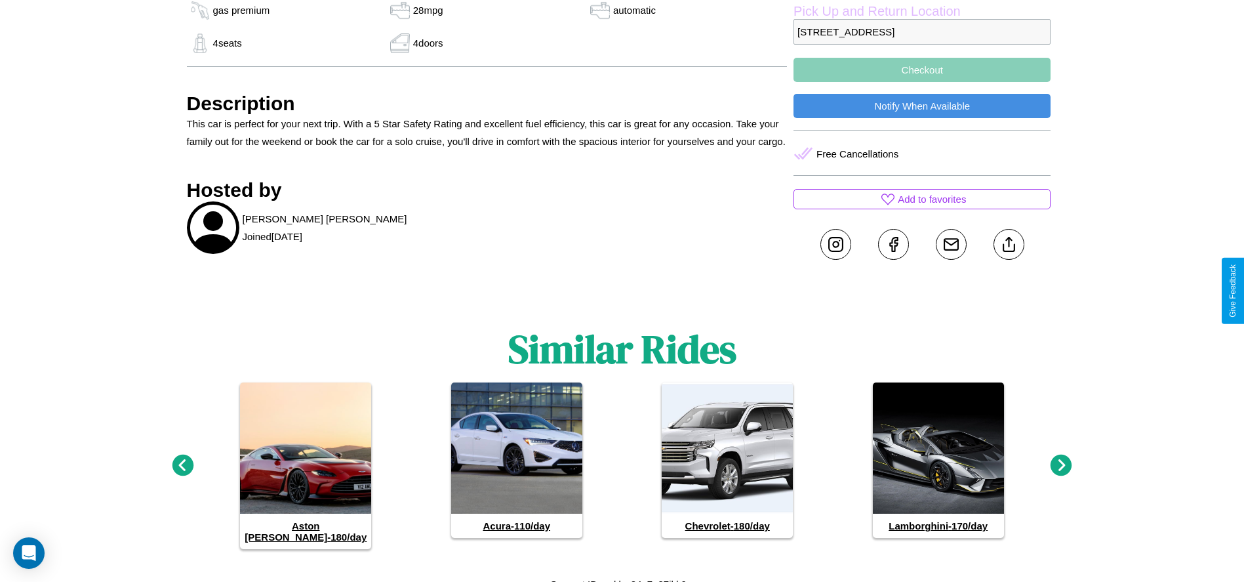
click at [1061, 460] on icon at bounding box center [1061, 465] width 22 height 22
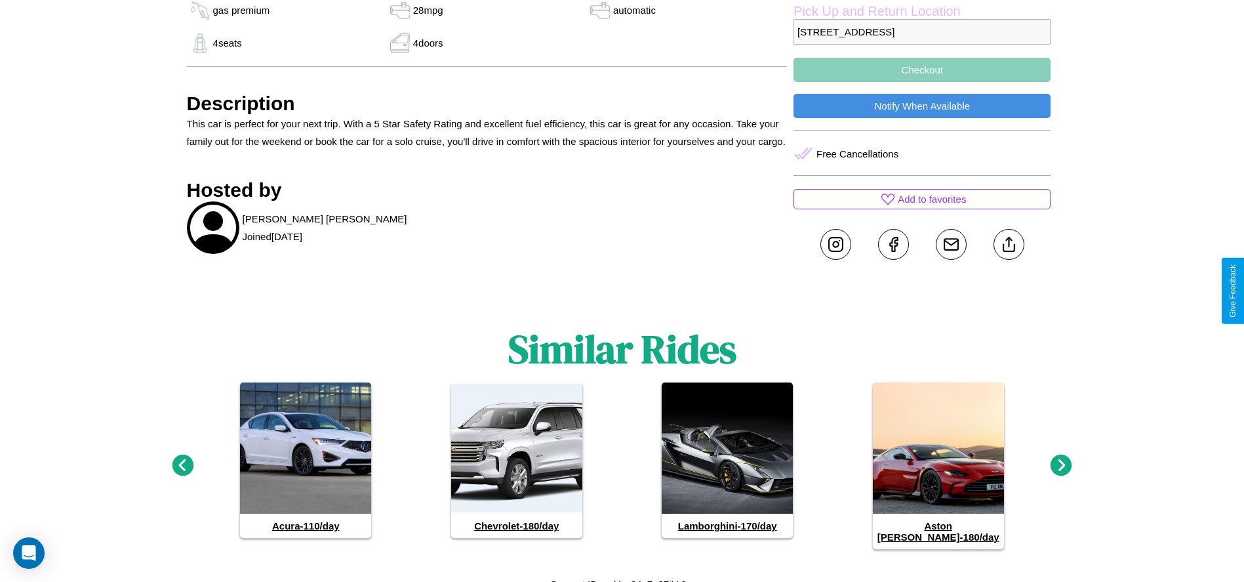
click at [182, 460] on icon at bounding box center [183, 465] width 22 height 22
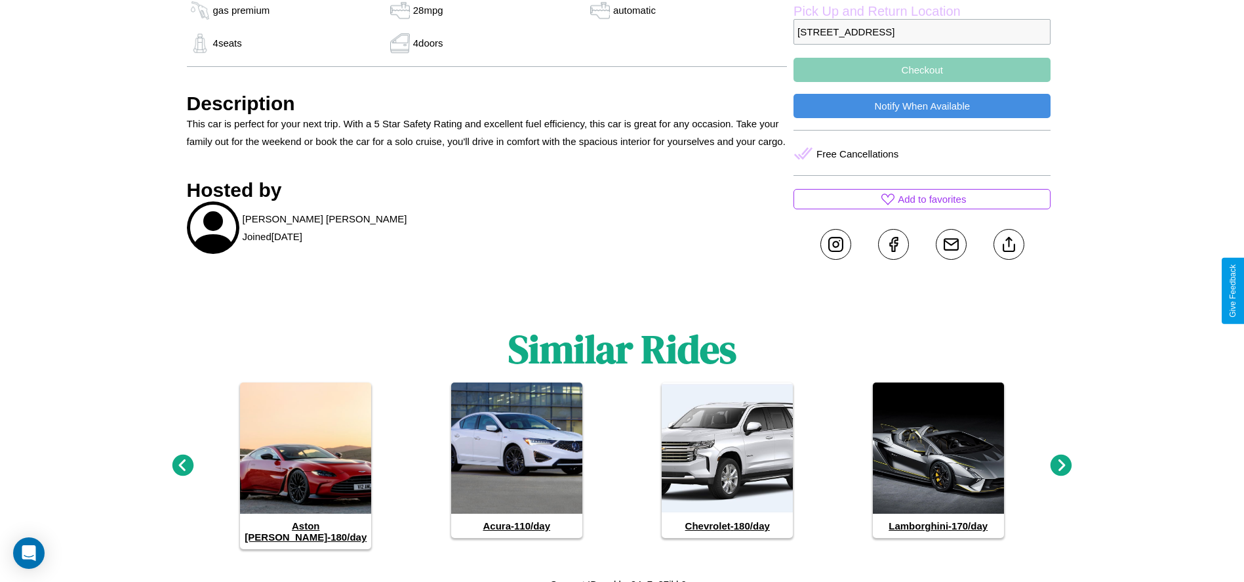
click at [1061, 460] on icon at bounding box center [1061, 465] width 22 height 22
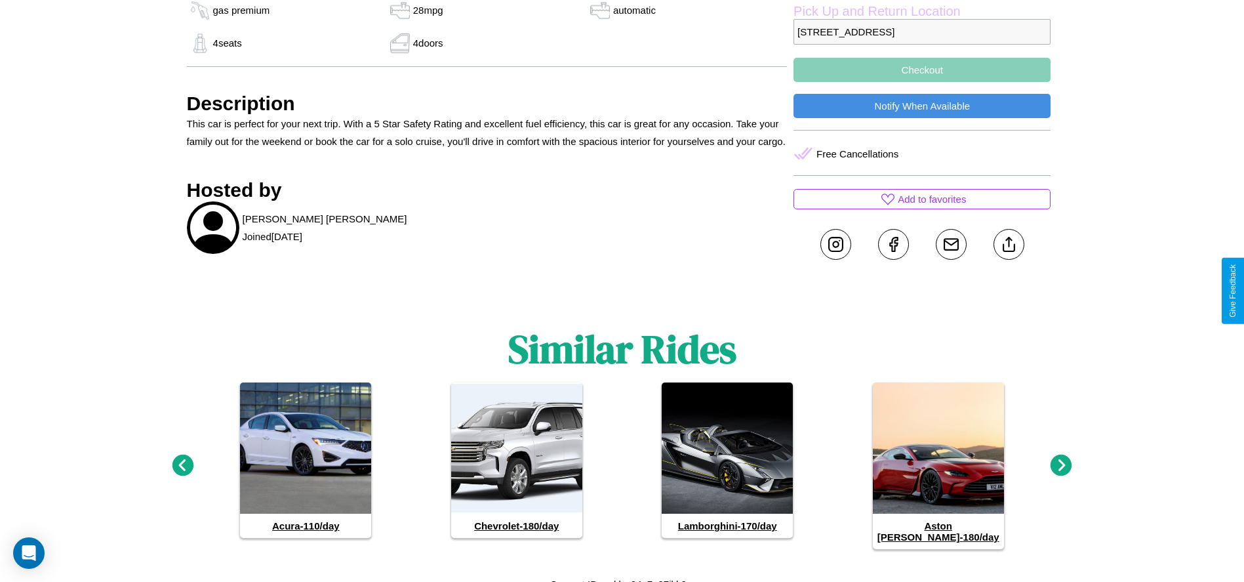
click at [1061, 460] on icon at bounding box center [1061, 465] width 22 height 22
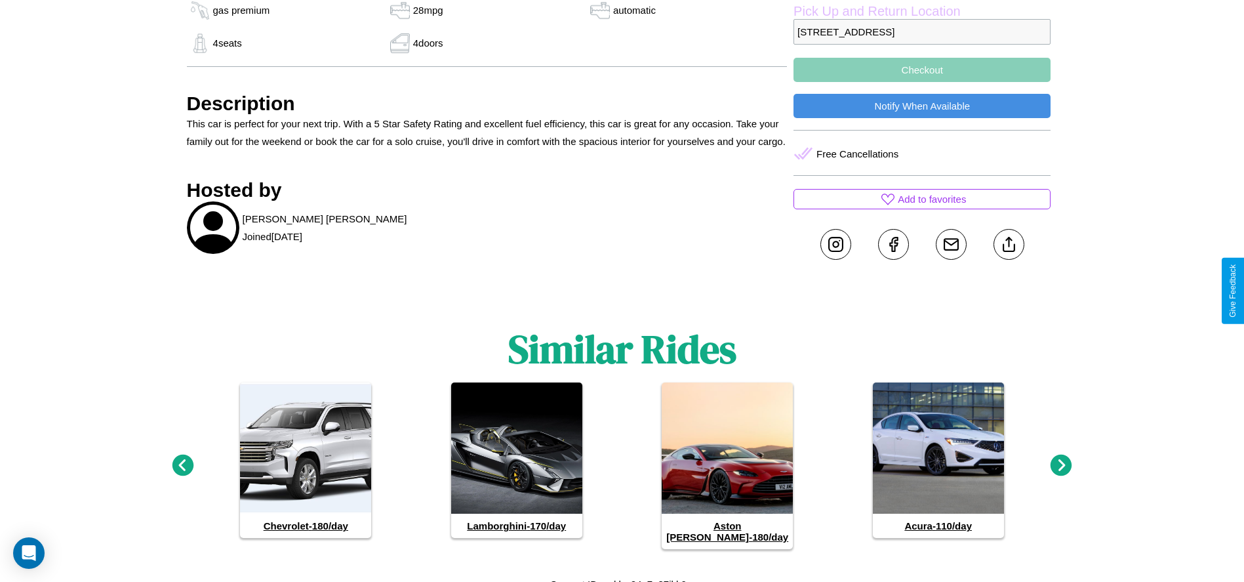
click at [1061, 460] on icon at bounding box center [1061, 465] width 22 height 22
